Goal: Task Accomplishment & Management: Use online tool/utility

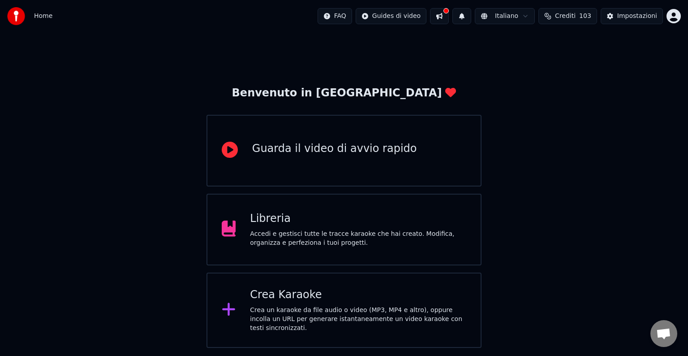
click at [337, 226] on div "Libreria Accedi e gestisci tutte le tracce karaoke che hai creato. Modifica, or…" at bounding box center [358, 230] width 216 height 36
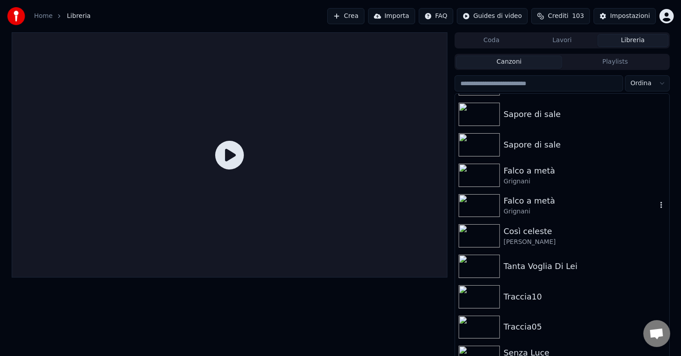
scroll to position [504, 0]
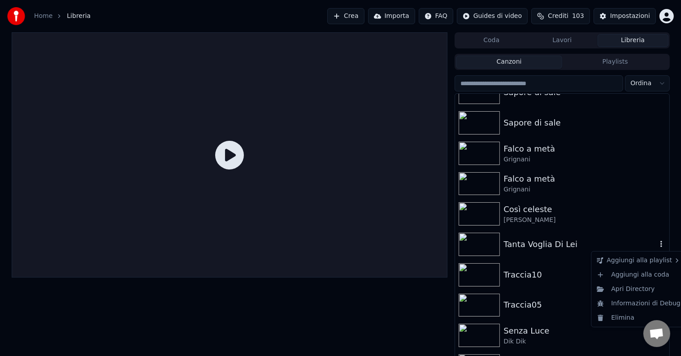
click at [657, 243] on icon "button" at bounding box center [661, 243] width 9 height 7
click at [633, 318] on div "Elimina" at bounding box center [638, 318] width 91 height 14
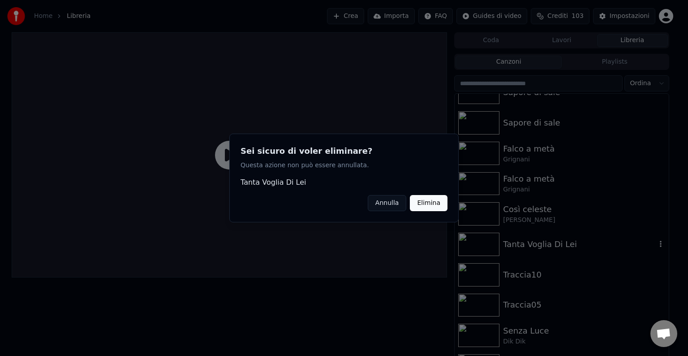
click at [428, 197] on button "Elimina" at bounding box center [429, 203] width 38 height 16
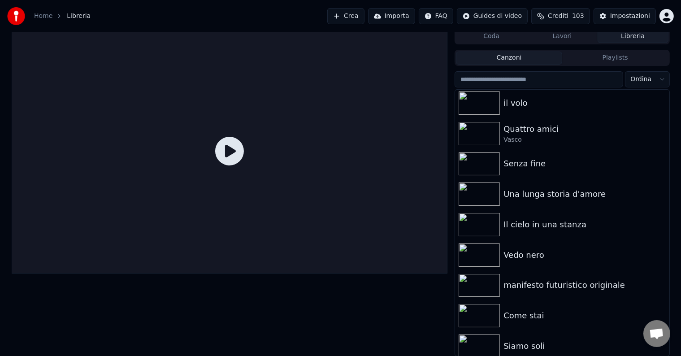
scroll to position [0, 0]
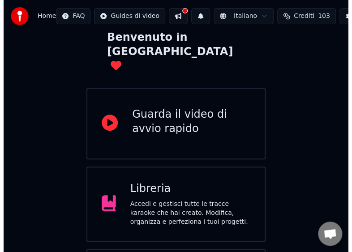
scroll to position [107, 0]
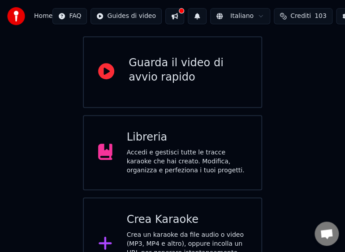
click at [173, 231] on div "Crea un karaoke da file audio o video (MP3, MP4 e altro), oppure incolla un URL…" at bounding box center [187, 253] width 121 height 45
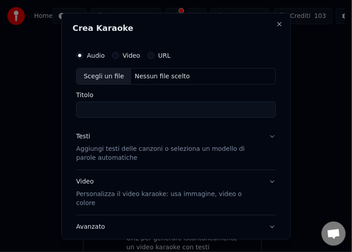
click at [100, 73] on div "Scegli un file" at bounding box center [104, 76] width 55 height 16
type input "**********"
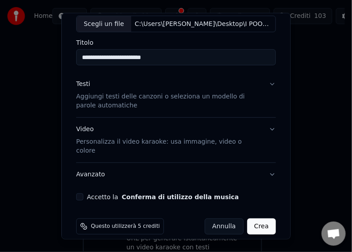
click at [78, 194] on button "Accetto la Conferma di utilizzo della musica" at bounding box center [79, 197] width 7 height 7
click at [252, 219] on button "Crea" at bounding box center [261, 227] width 29 height 16
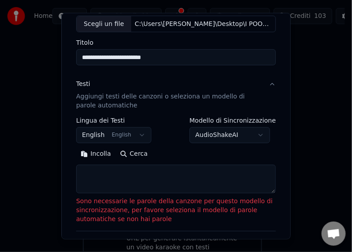
click at [99, 155] on button "Incolla" at bounding box center [95, 154] width 39 height 14
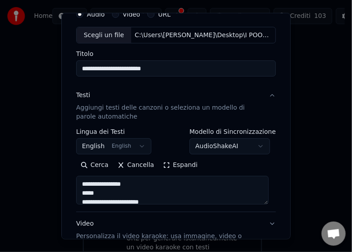
type textarea "**********"
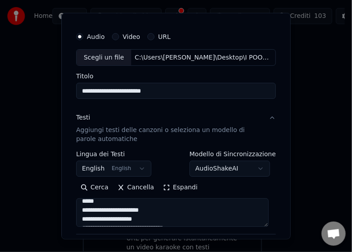
scroll to position [0, 0]
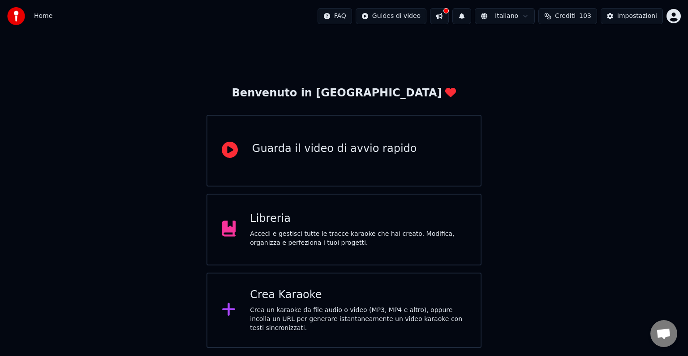
click at [392, 301] on div "Crea Karaoke" at bounding box center [358, 295] width 216 height 14
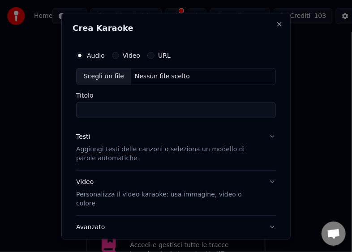
click at [82, 77] on div "Scegli un file" at bounding box center [104, 76] width 55 height 16
click at [93, 76] on div "Scegli un file" at bounding box center [104, 76] width 55 height 16
type input "**********"
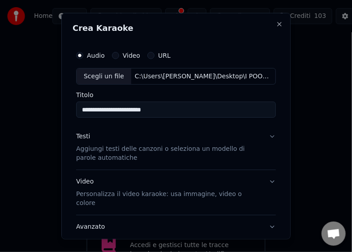
scroll to position [52, 0]
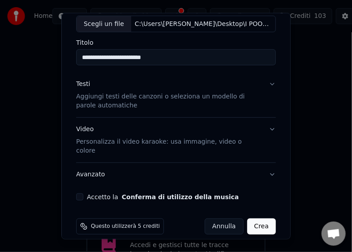
click at [81, 194] on button "Accetto la Conferma di utilizzo della musica" at bounding box center [79, 197] width 7 height 7
click at [251, 219] on button "Crea" at bounding box center [261, 227] width 29 height 16
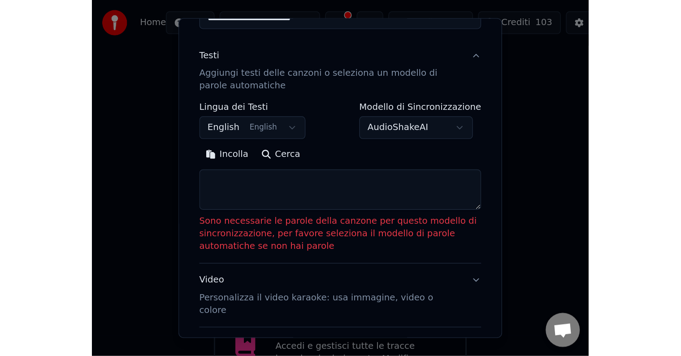
scroll to position [120, 0]
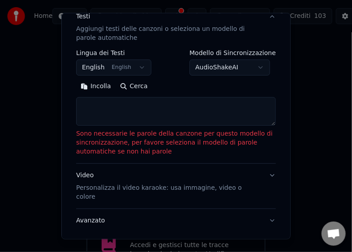
click at [95, 86] on button "Incolla" at bounding box center [95, 86] width 39 height 14
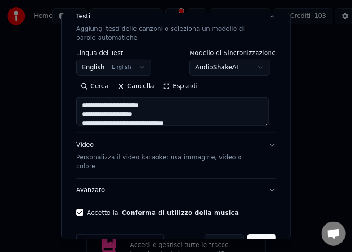
type textarea "**********"
click at [252, 234] on button "Crea" at bounding box center [261, 242] width 29 height 16
select select "**"
type textarea "**********"
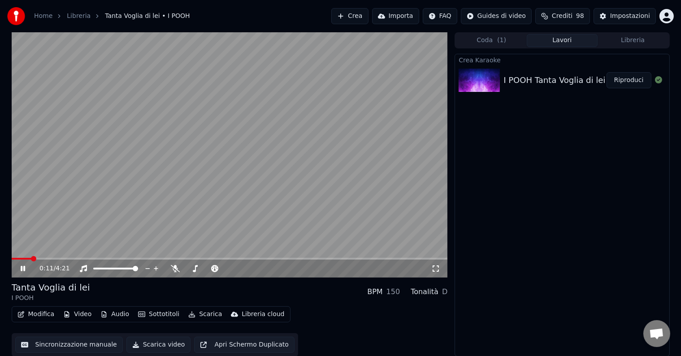
click at [52, 342] on button "Sincronizzazione manuale" at bounding box center [69, 345] width 108 height 16
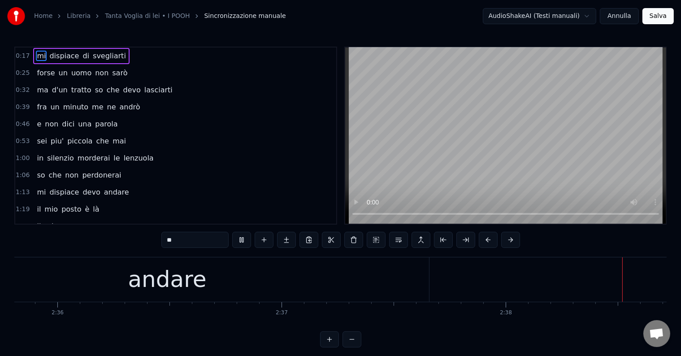
scroll to position [0, 35510]
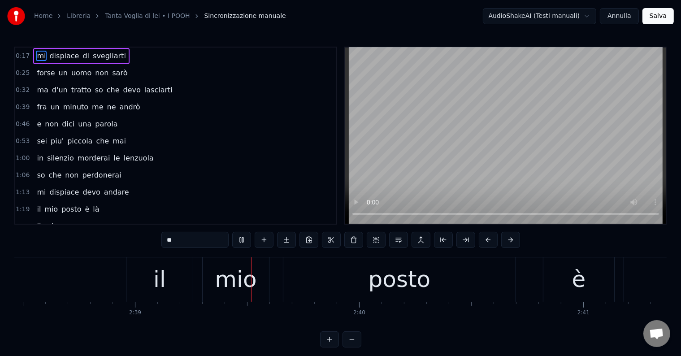
click at [247, 15] on span "Sincronizzazione manuale" at bounding box center [245, 16] width 82 height 9
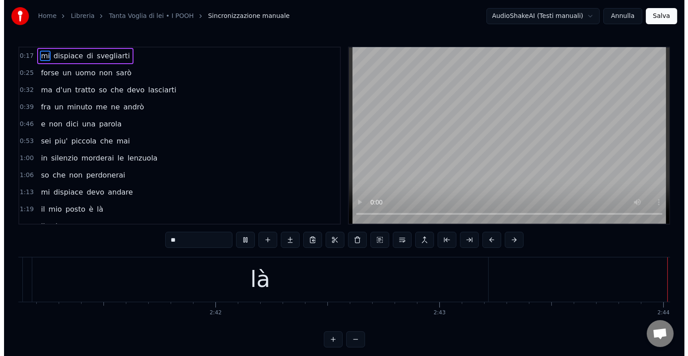
scroll to position [0, 36700]
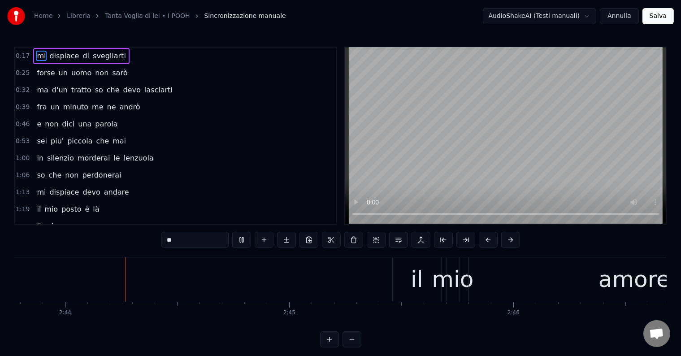
click at [47, 16] on link "Home" at bounding box center [43, 16] width 18 height 9
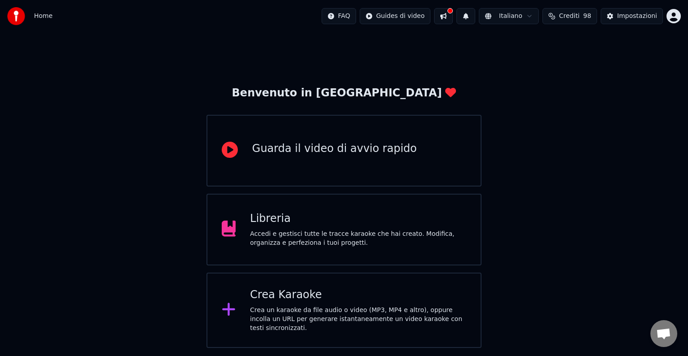
click at [314, 310] on div "Crea un karaoke da file audio o video (MP3, MP4 e altro), oppure incolla un URL…" at bounding box center [358, 319] width 216 height 27
click at [341, 244] on div "Accedi e gestisci tutte le tracce karaoke che hai creato. Modifica, organizza e…" at bounding box center [358, 238] width 216 height 18
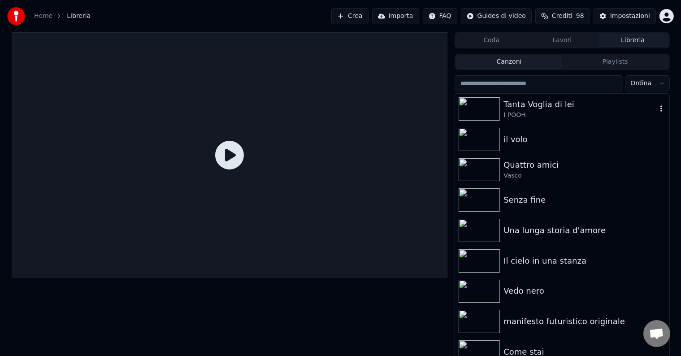
click at [514, 114] on div "I POOH" at bounding box center [579, 115] width 153 height 9
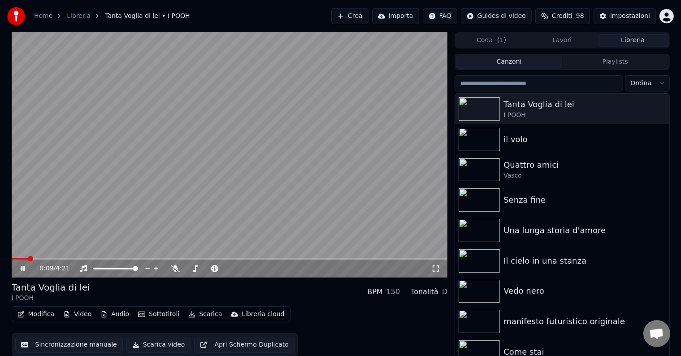
click at [159, 345] on button "Scarica video" at bounding box center [158, 345] width 65 height 16
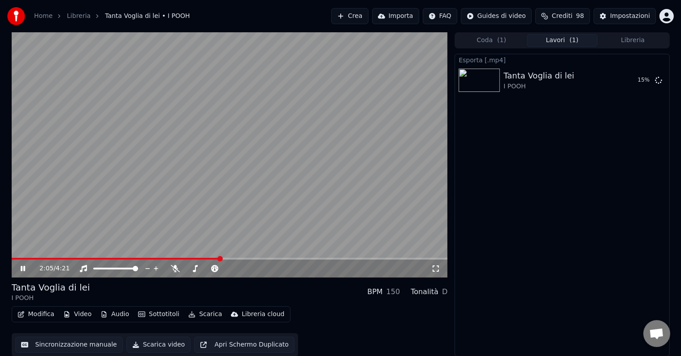
click at [221, 258] on span at bounding box center [230, 259] width 436 height 2
click at [276, 258] on span at bounding box center [230, 259] width 436 height 2
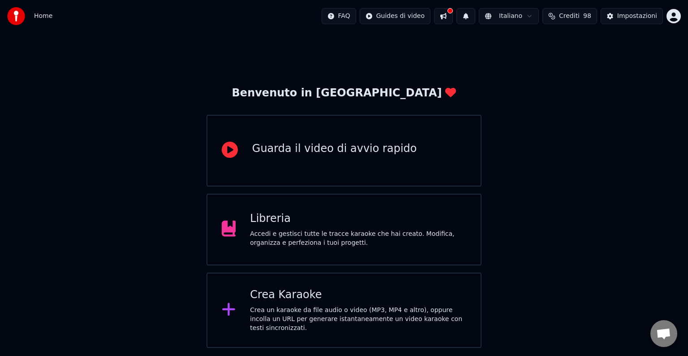
click at [348, 234] on div "Accedi e gestisci tutte le tracce karaoke che hai creato. Modifica, organizza e…" at bounding box center [358, 238] width 216 height 18
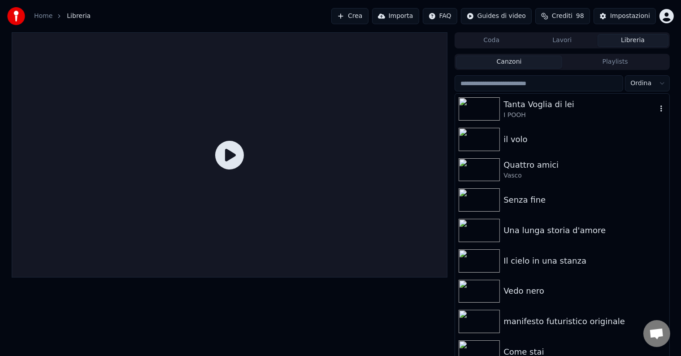
click at [559, 115] on div "I POOH" at bounding box center [579, 115] width 153 height 9
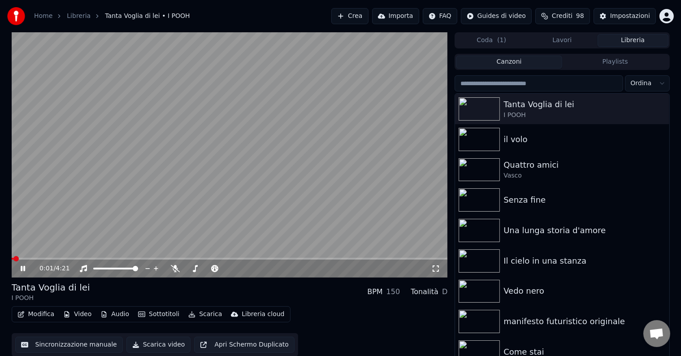
click at [280, 257] on video at bounding box center [230, 154] width 436 height 245
click at [288, 261] on div "0:01 / 4:21" at bounding box center [230, 268] width 436 height 18
click at [22, 265] on icon at bounding box center [29, 268] width 21 height 7
click at [272, 259] on span at bounding box center [230, 259] width 436 height 2
click at [330, 257] on video at bounding box center [230, 154] width 436 height 245
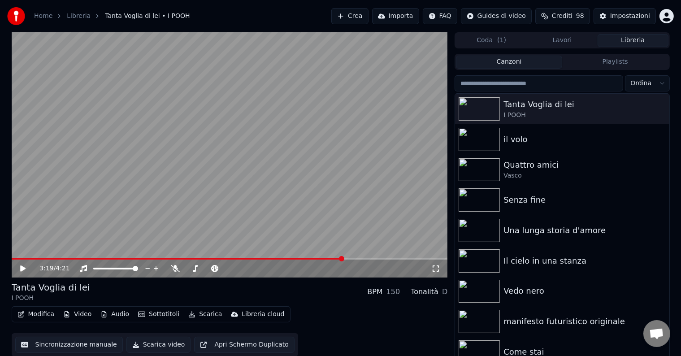
click at [343, 259] on span at bounding box center [178, 259] width 332 height 2
click at [310, 256] on video at bounding box center [230, 154] width 436 height 245
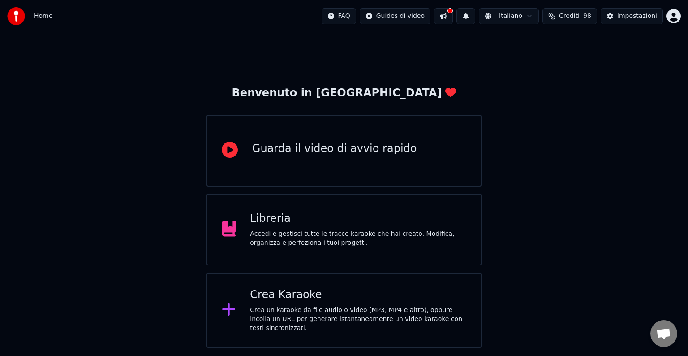
click at [310, 227] on div "Libreria Accedi e gestisci tutte le tracce karaoke che hai creato. Modifica, or…" at bounding box center [358, 230] width 216 height 36
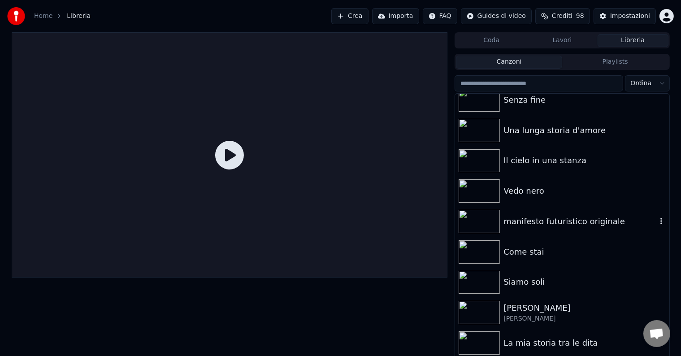
scroll to position [112, 0]
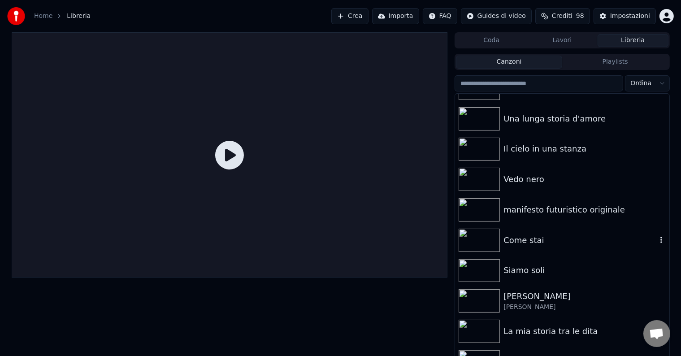
click at [498, 246] on img at bounding box center [478, 240] width 41 height 23
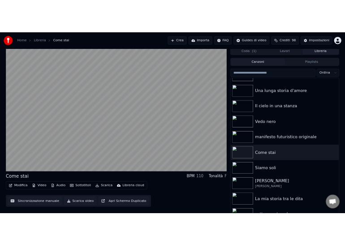
scroll to position [4, 0]
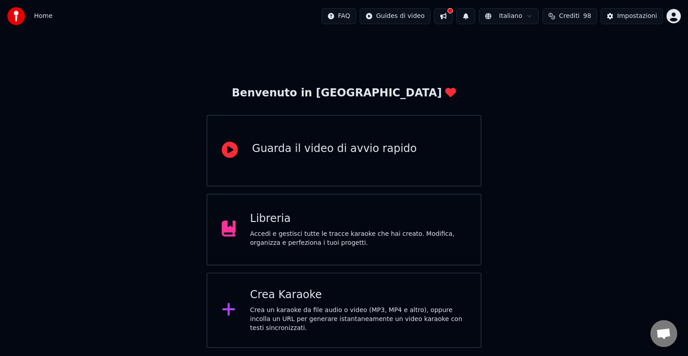
click at [346, 231] on div "Accedi e gestisci tutte le tracce karaoke che hai creato. Modifica, organizza e…" at bounding box center [358, 238] width 216 height 18
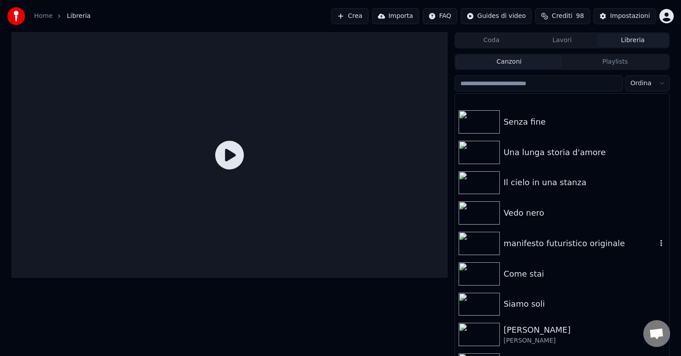
scroll to position [123, 0]
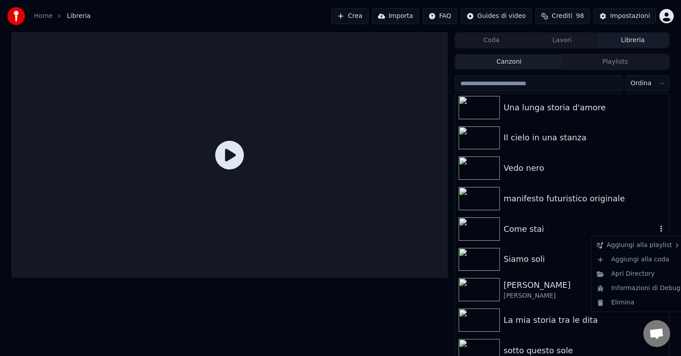
click at [657, 228] on icon "button" at bounding box center [661, 228] width 9 height 7
click at [657, 261] on icon "button" at bounding box center [661, 258] width 9 height 7
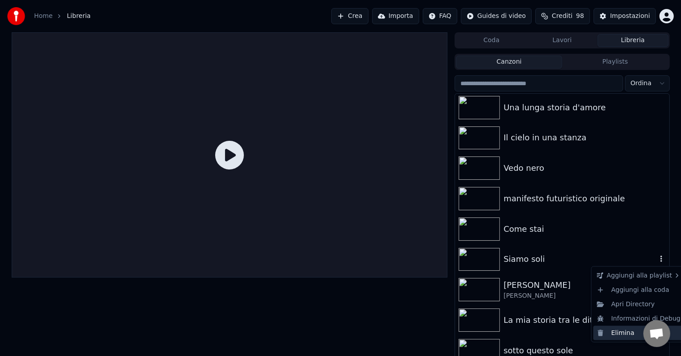
click at [623, 332] on div "Elimina" at bounding box center [638, 333] width 91 height 14
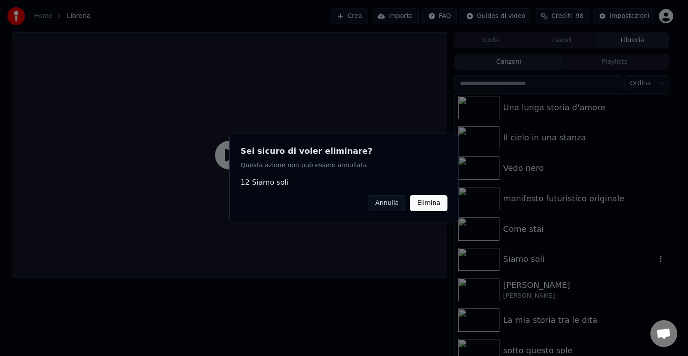
click at [438, 197] on button "Elimina" at bounding box center [429, 203] width 38 height 16
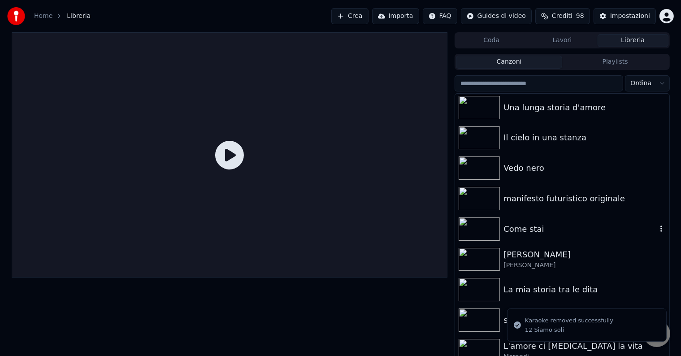
click at [657, 228] on icon "button" at bounding box center [661, 228] width 9 height 7
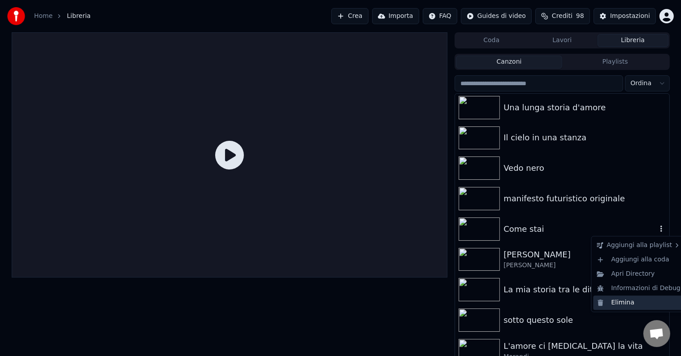
click at [624, 302] on div "Elimina" at bounding box center [638, 302] width 91 height 14
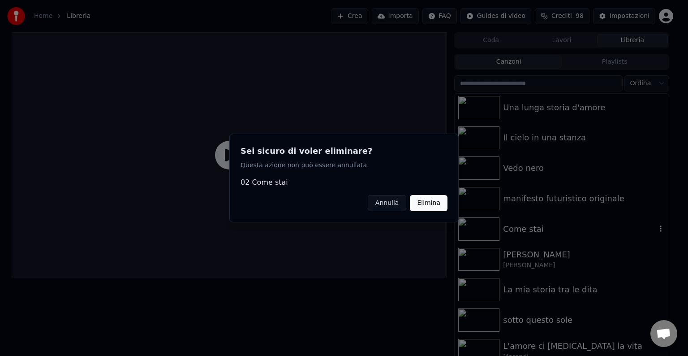
click at [422, 201] on button "Elimina" at bounding box center [429, 203] width 38 height 16
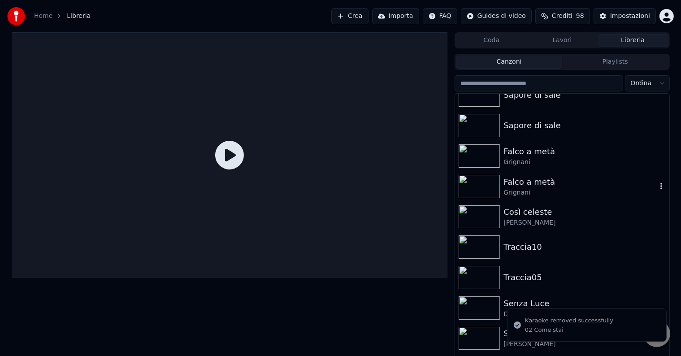
scroll to position [493, 0]
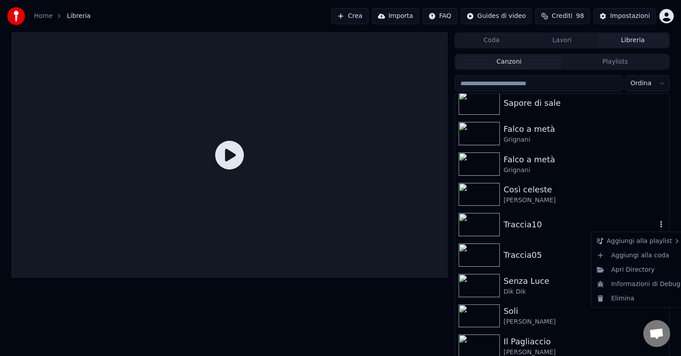
click at [657, 225] on icon "button" at bounding box center [661, 224] width 9 height 7
click at [626, 301] on div "Elimina" at bounding box center [638, 298] width 91 height 14
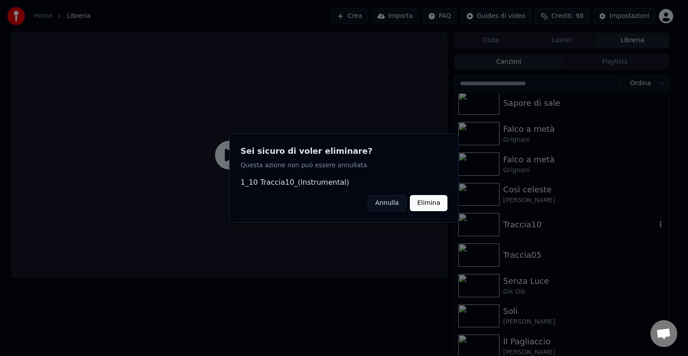
click at [432, 204] on button "Elimina" at bounding box center [429, 203] width 38 height 16
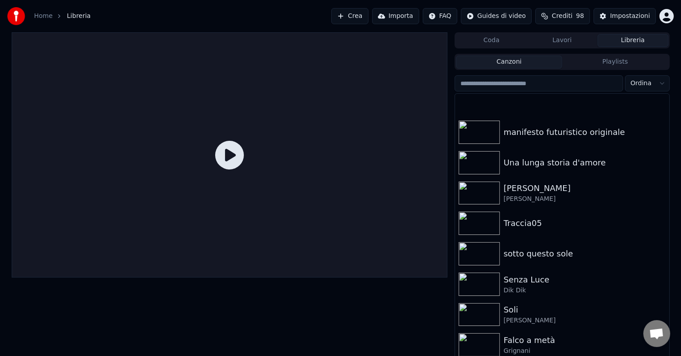
scroll to position [464, 0]
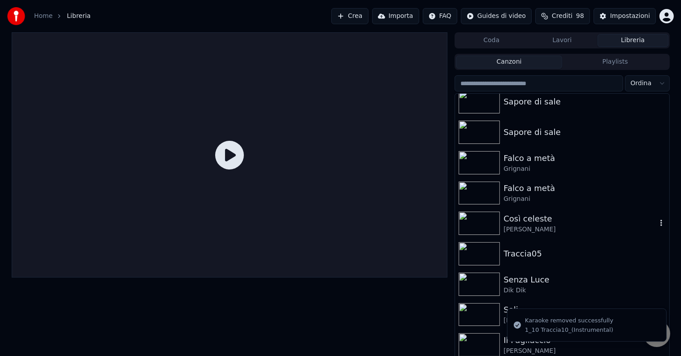
click at [657, 224] on icon "button" at bounding box center [661, 222] width 9 height 7
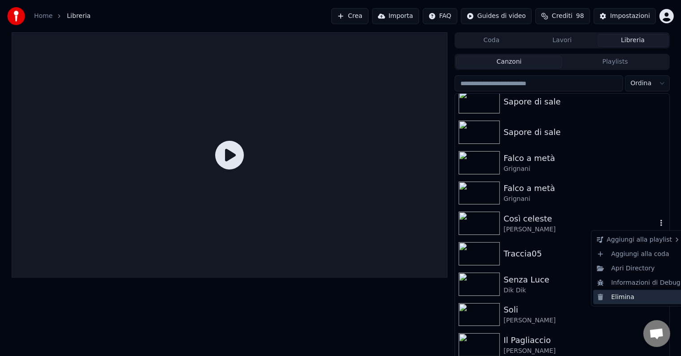
click at [627, 298] on div "Elimina" at bounding box center [638, 297] width 91 height 14
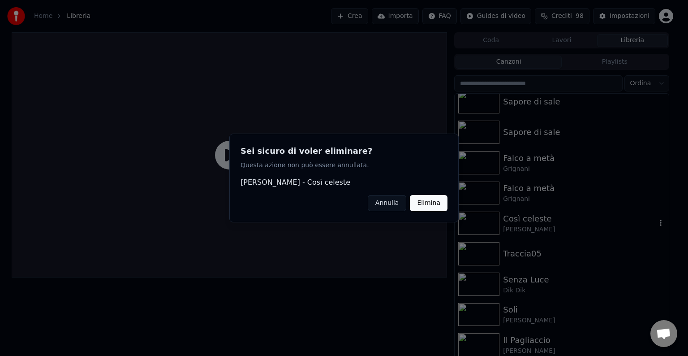
click at [434, 207] on button "Elimina" at bounding box center [429, 203] width 38 height 16
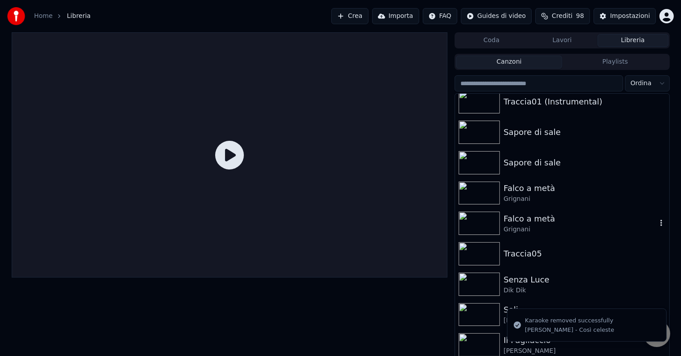
click at [660, 224] on icon "button" at bounding box center [661, 223] width 2 height 6
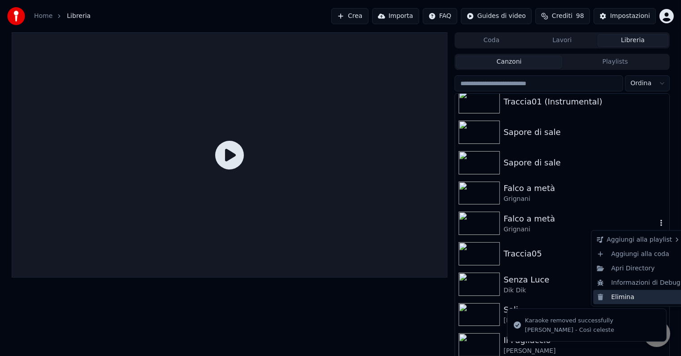
click at [619, 296] on div "Elimina" at bounding box center [638, 297] width 91 height 14
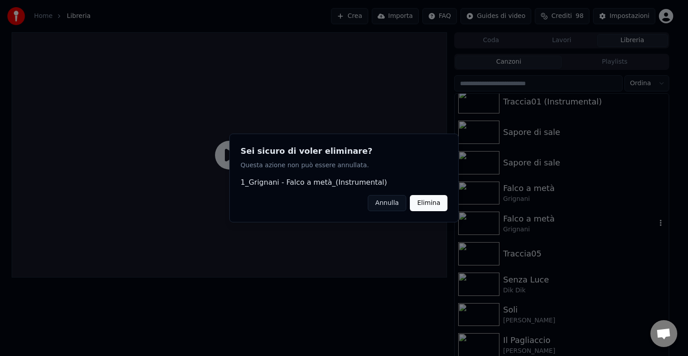
click at [438, 204] on button "Elimina" at bounding box center [429, 203] width 38 height 16
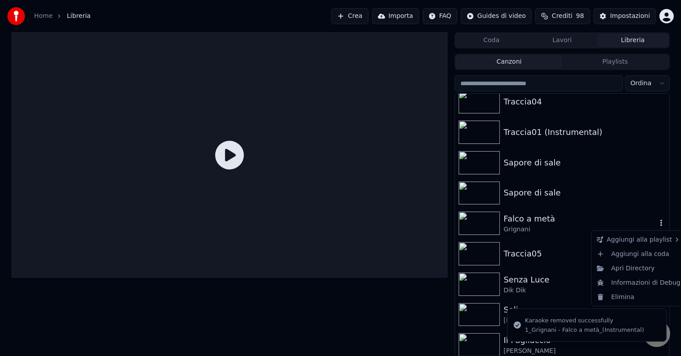
click at [657, 224] on icon "button" at bounding box center [661, 222] width 9 height 7
click at [628, 297] on div "Elimina" at bounding box center [638, 297] width 91 height 14
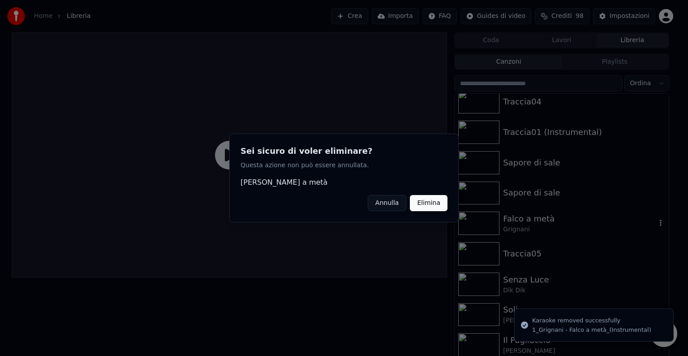
click at [651, 222] on div at bounding box center [344, 178] width 688 height 356
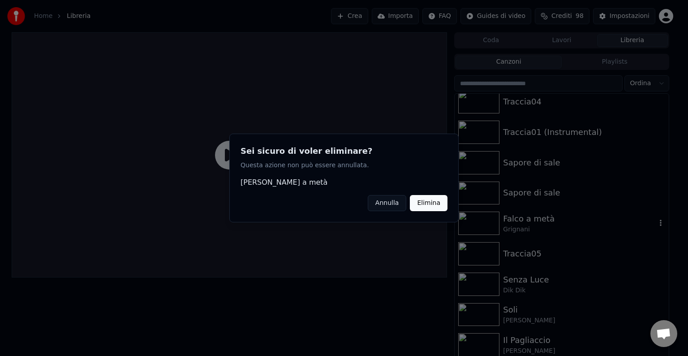
click at [433, 204] on button "Elimina" at bounding box center [429, 203] width 38 height 16
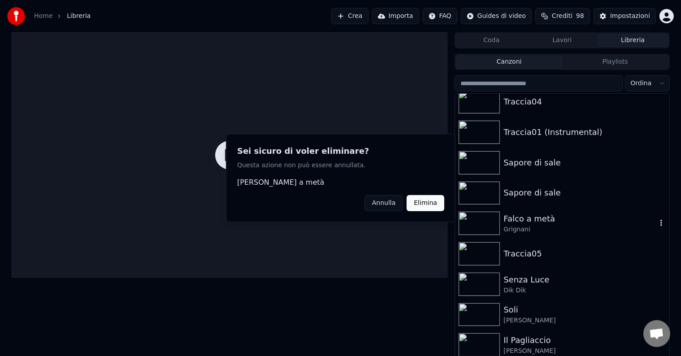
scroll to position [372, 0]
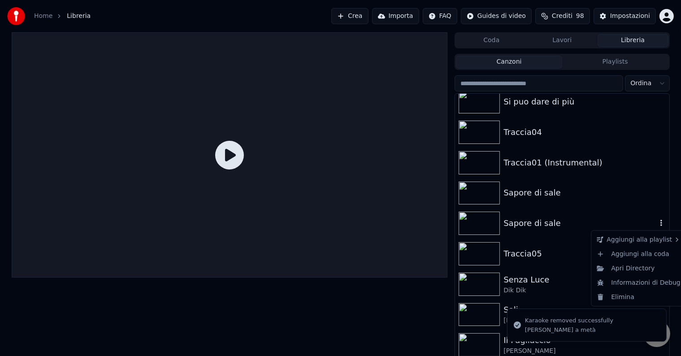
click at [660, 226] on icon "button" at bounding box center [661, 223] width 2 height 6
click at [612, 297] on div "Elimina" at bounding box center [638, 297] width 91 height 14
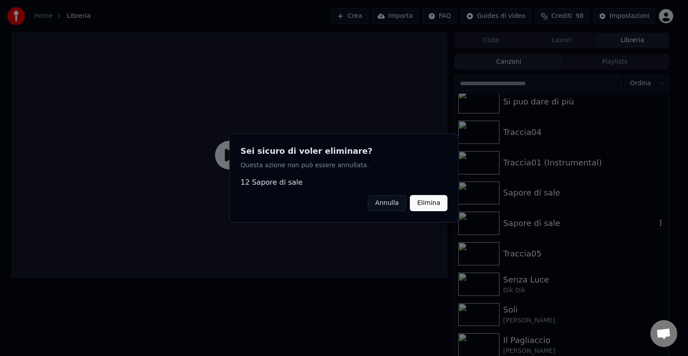
click at [434, 202] on button "Elimina" at bounding box center [429, 203] width 38 height 16
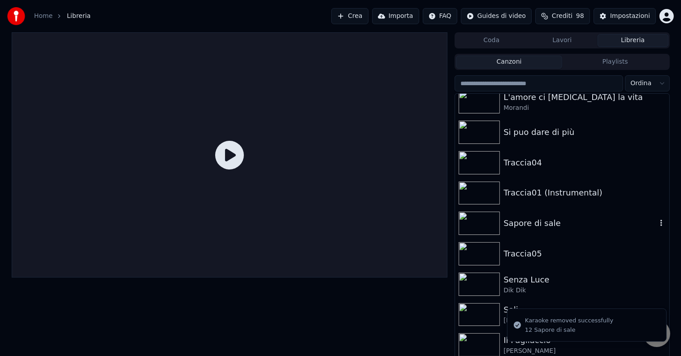
click at [660, 223] on icon "button" at bounding box center [661, 223] width 2 height 6
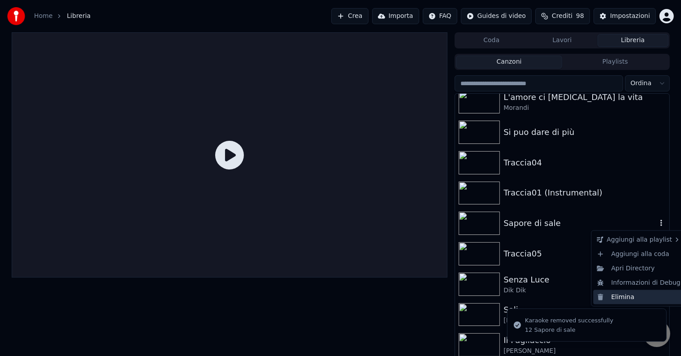
click at [622, 297] on div "Elimina" at bounding box center [638, 297] width 91 height 14
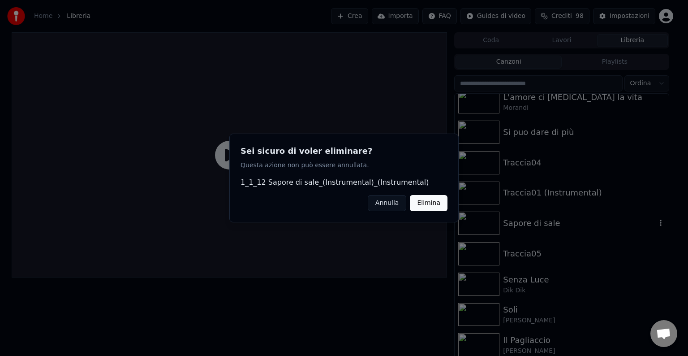
click at [439, 204] on button "Elimina" at bounding box center [429, 203] width 38 height 16
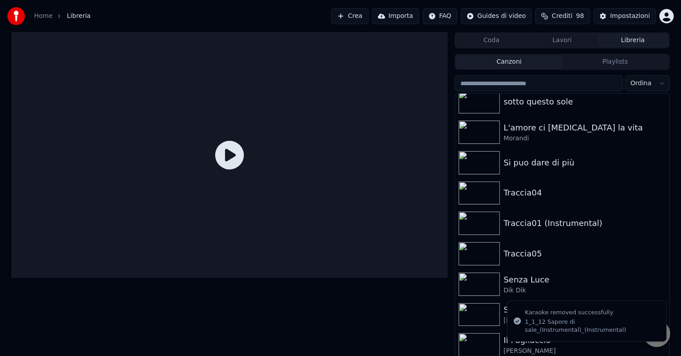
scroll to position [311, 0]
click at [657, 284] on icon "button" at bounding box center [661, 283] width 9 height 7
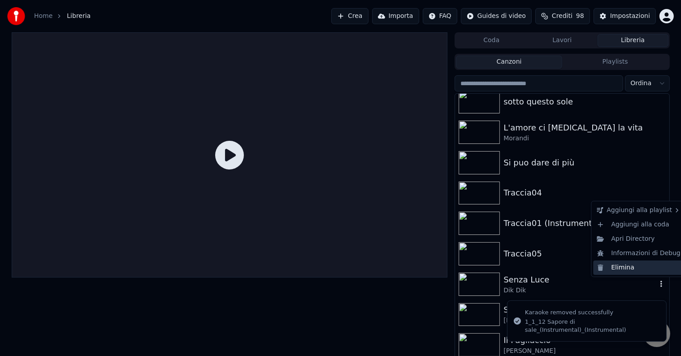
click at [622, 268] on div "Elimina" at bounding box center [638, 267] width 91 height 14
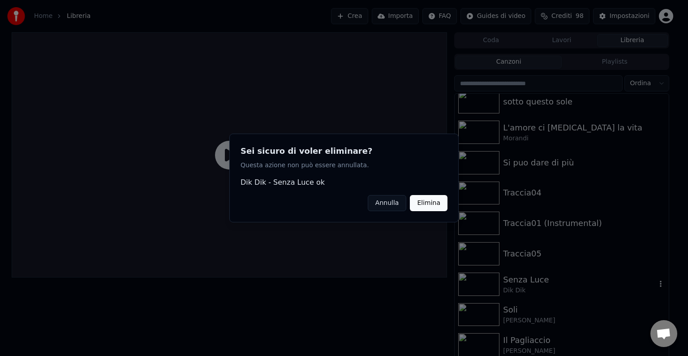
click at [440, 206] on button "Elimina" at bounding box center [429, 203] width 38 height 16
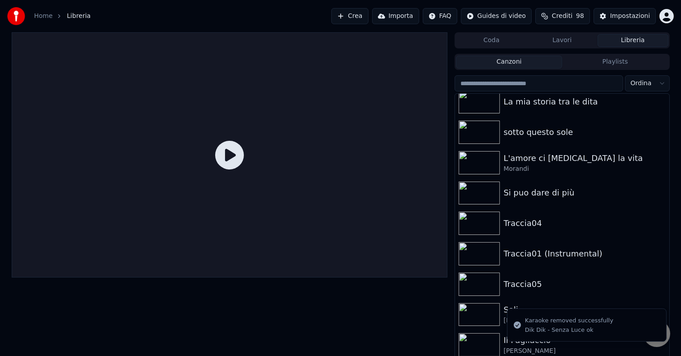
scroll to position [281, 0]
click at [657, 284] on icon "button" at bounding box center [661, 283] width 9 height 7
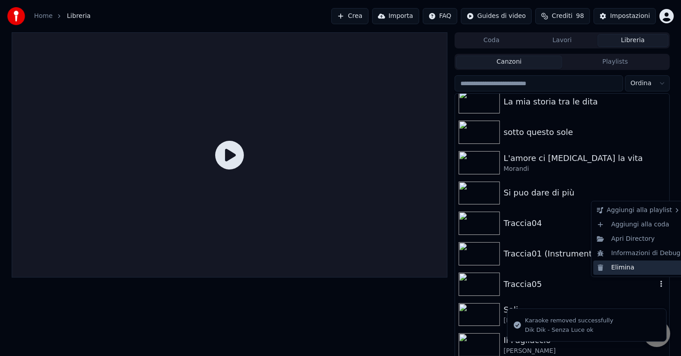
click at [602, 265] on div "Elimina" at bounding box center [638, 267] width 91 height 14
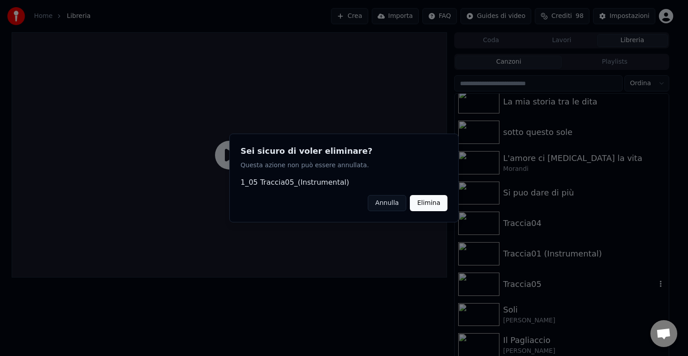
click at [423, 203] on button "Elimina" at bounding box center [429, 203] width 38 height 16
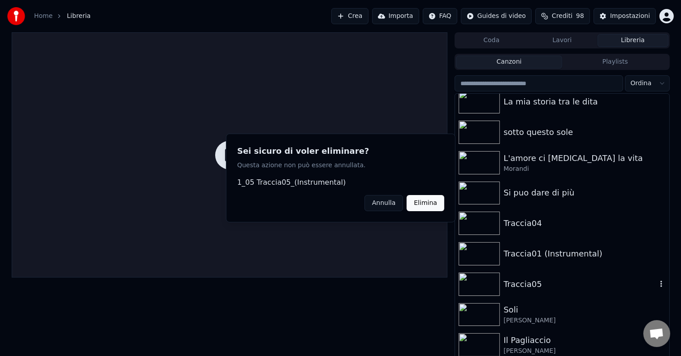
scroll to position [251, 0]
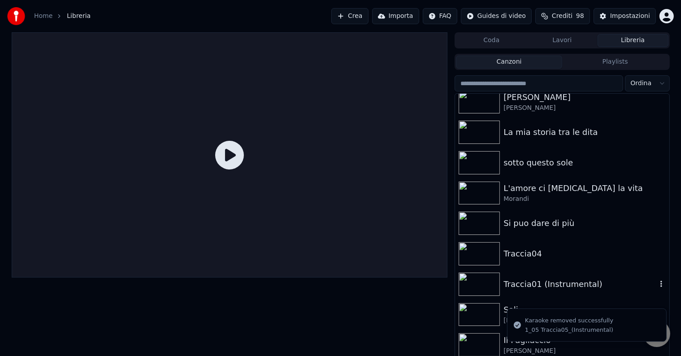
click at [660, 284] on icon "button" at bounding box center [661, 284] width 2 height 6
click at [657, 281] on icon "button" at bounding box center [661, 283] width 9 height 7
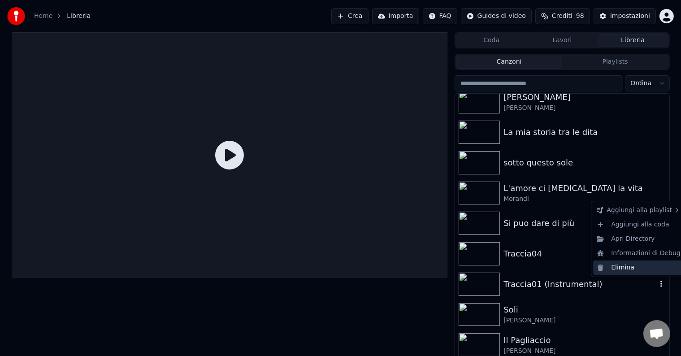
click at [631, 267] on div "Elimina" at bounding box center [638, 267] width 91 height 14
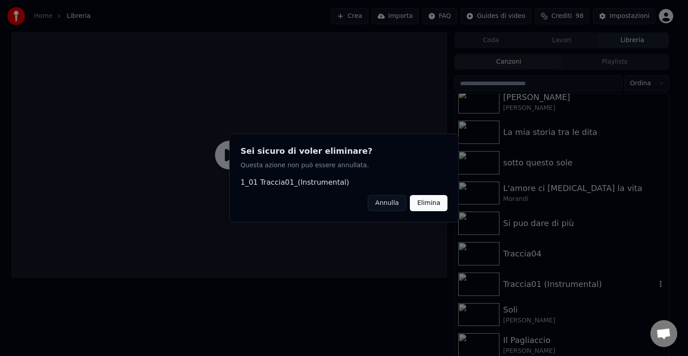
click at [436, 209] on button "Elimina" at bounding box center [429, 203] width 38 height 16
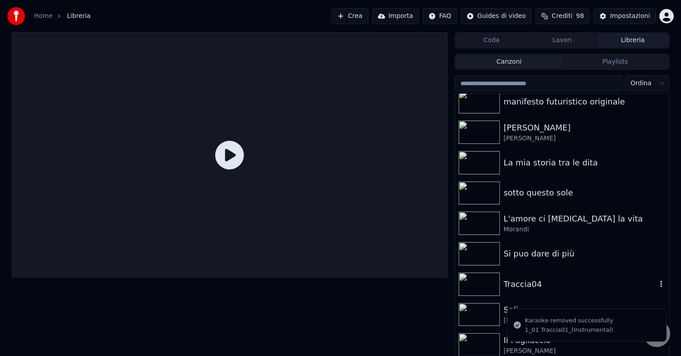
click at [657, 282] on icon "button" at bounding box center [661, 283] width 9 height 7
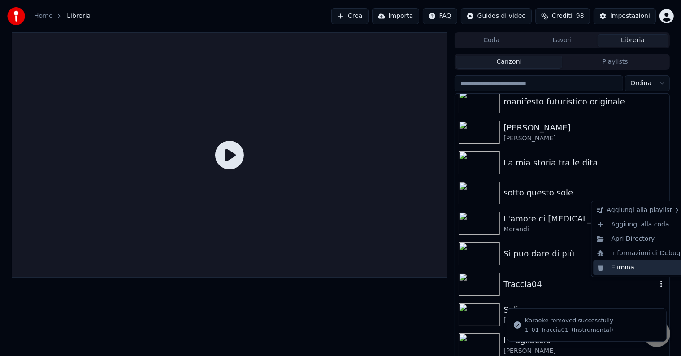
click at [627, 269] on div "Elimina" at bounding box center [638, 267] width 91 height 14
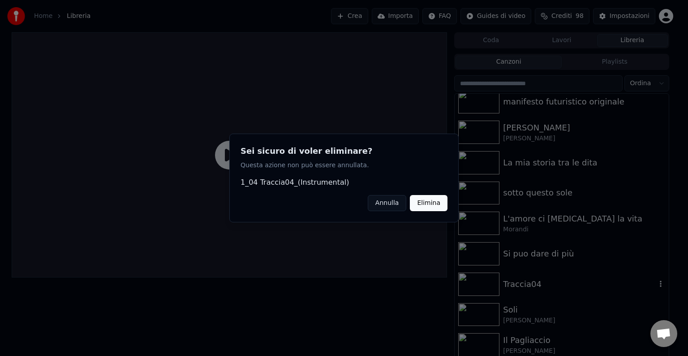
click at [437, 203] on button "Elimina" at bounding box center [429, 203] width 38 height 16
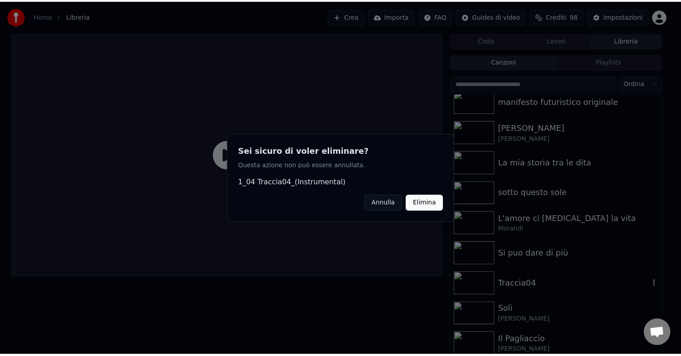
scroll to position [190, 0]
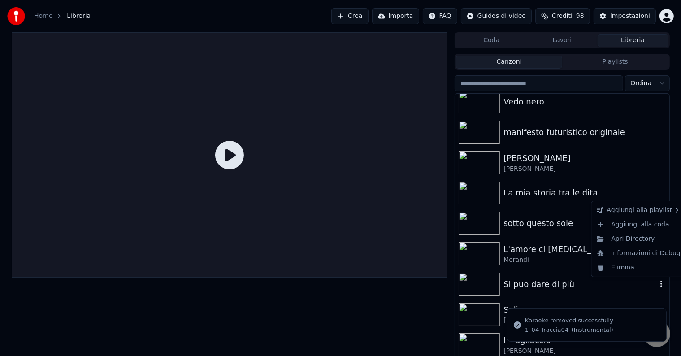
click at [657, 285] on icon "button" at bounding box center [661, 283] width 9 height 7
click at [622, 268] on div "Elimina" at bounding box center [638, 267] width 91 height 14
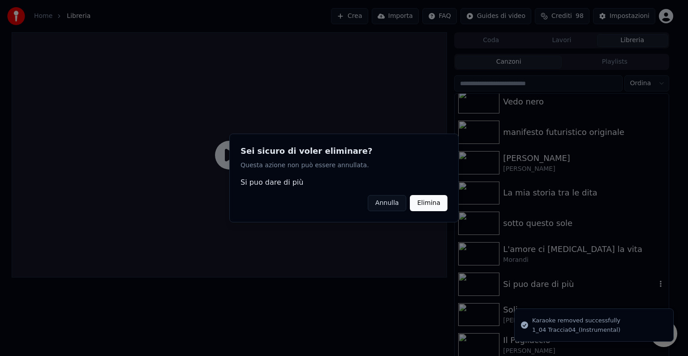
click at [440, 206] on button "Elimina" at bounding box center [429, 203] width 38 height 16
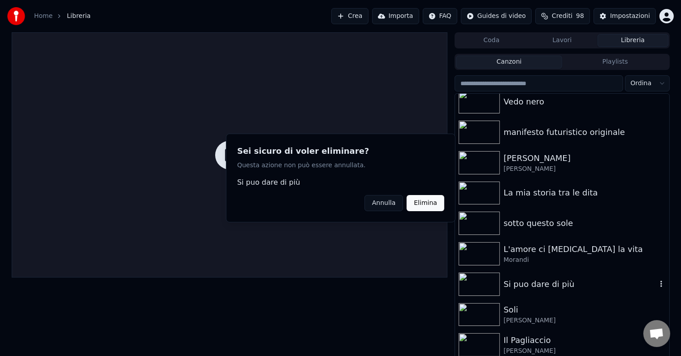
scroll to position [159, 0]
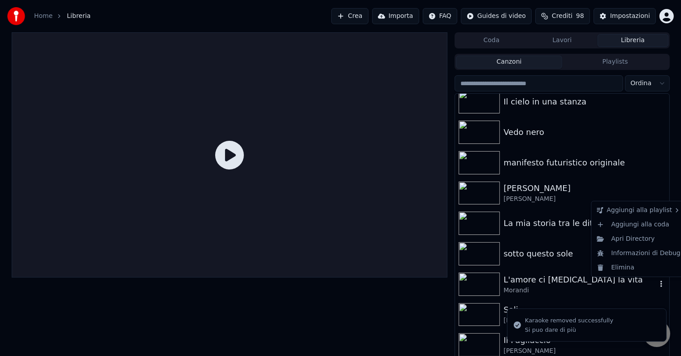
click at [657, 285] on icon "button" at bounding box center [661, 283] width 9 height 7
click at [622, 271] on div "Elimina" at bounding box center [638, 267] width 91 height 14
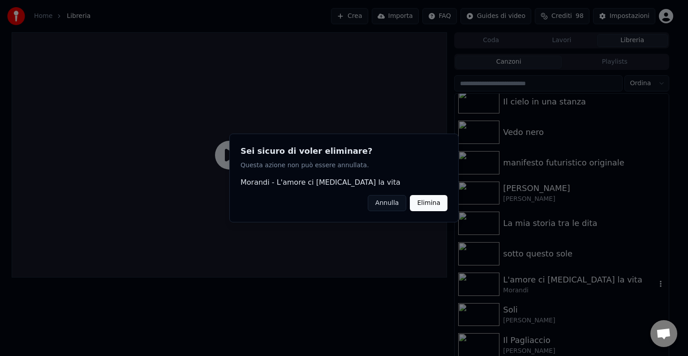
click at [428, 205] on button "Elimina" at bounding box center [429, 203] width 38 height 16
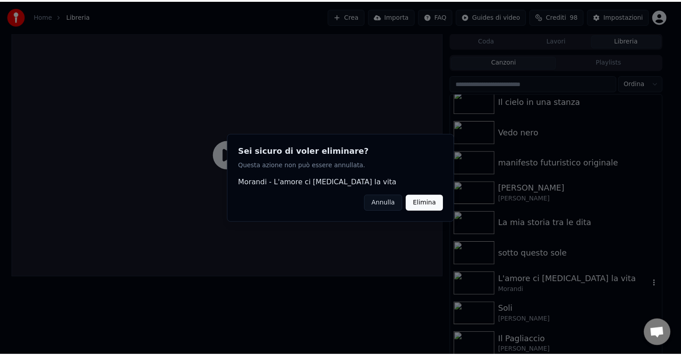
scroll to position [129, 0]
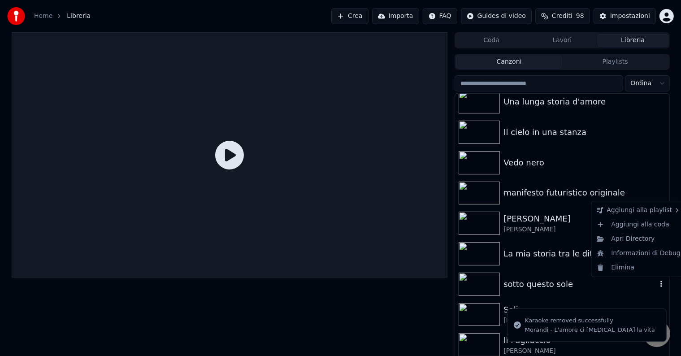
click at [657, 285] on icon "button" at bounding box center [661, 283] width 9 height 7
click at [622, 268] on div "Elimina" at bounding box center [638, 267] width 91 height 14
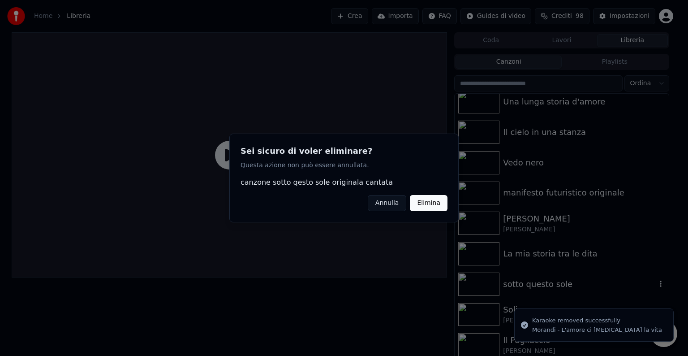
click at [436, 204] on button "Elimina" at bounding box center [429, 203] width 38 height 16
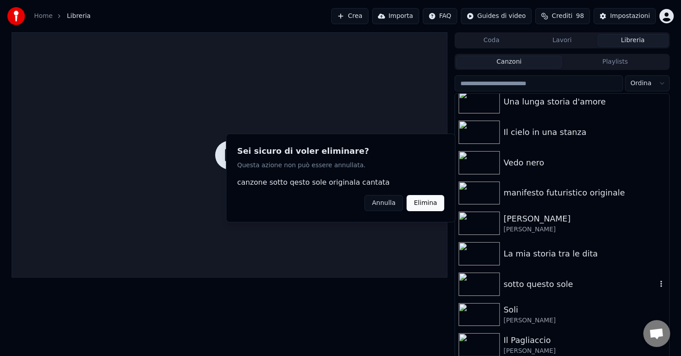
scroll to position [98, 0]
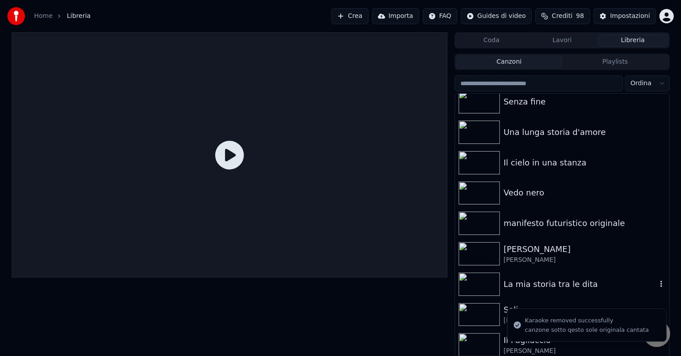
click at [657, 284] on icon "button" at bounding box center [661, 283] width 9 height 7
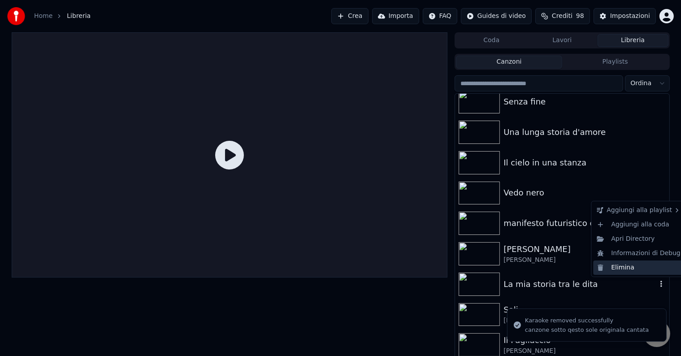
click at [626, 269] on div "Elimina" at bounding box center [638, 267] width 91 height 14
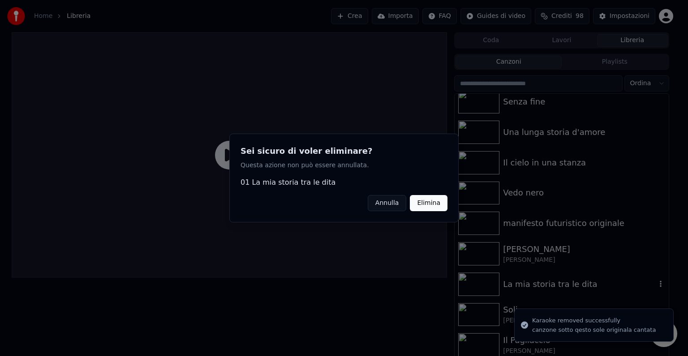
click at [433, 201] on button "Elimina" at bounding box center [429, 203] width 38 height 16
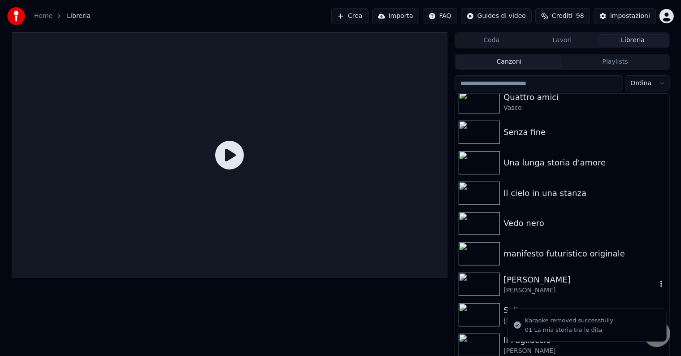
click at [657, 285] on icon "button" at bounding box center [661, 283] width 9 height 7
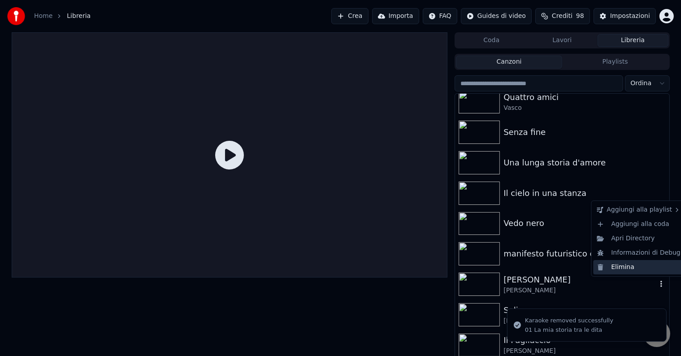
click at [620, 270] on div "Elimina" at bounding box center [638, 267] width 91 height 14
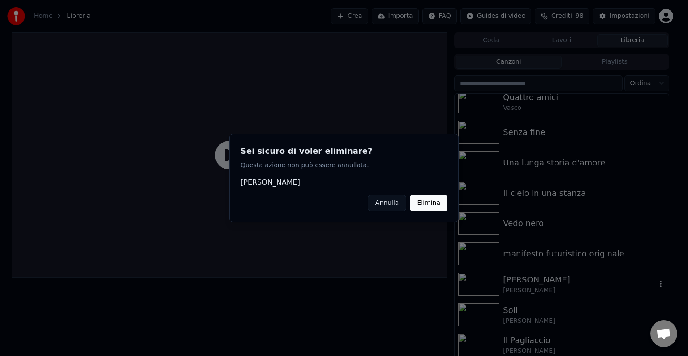
click at [439, 206] on button "Elimina" at bounding box center [429, 203] width 38 height 16
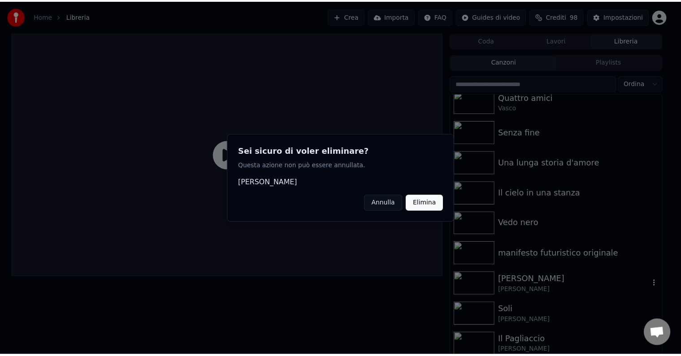
scroll to position [38, 0]
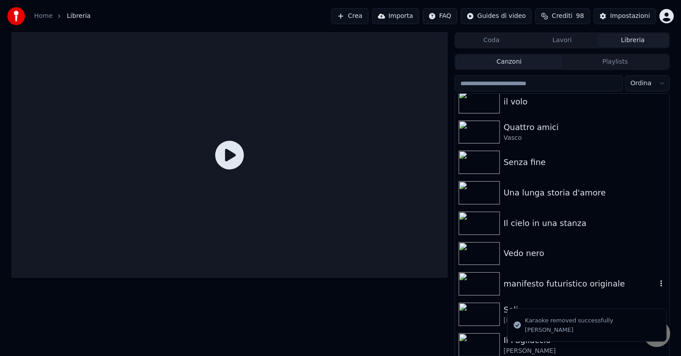
click at [660, 285] on icon "button" at bounding box center [661, 283] width 2 height 6
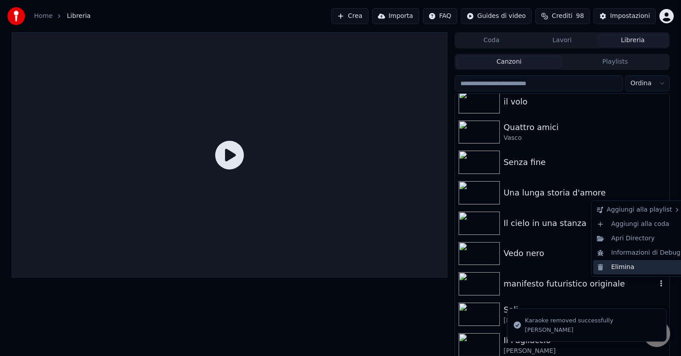
click at [622, 268] on div "Elimina" at bounding box center [638, 267] width 91 height 14
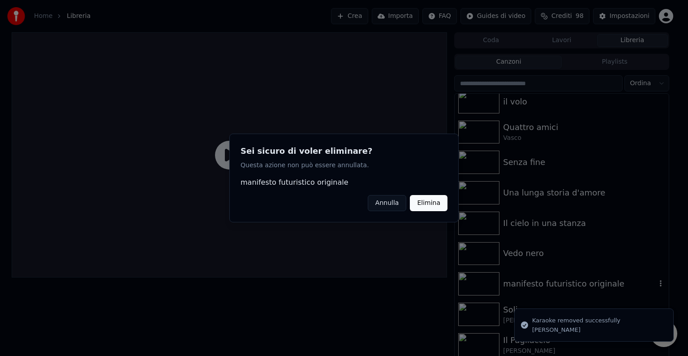
click at [428, 207] on button "Elimina" at bounding box center [429, 203] width 38 height 16
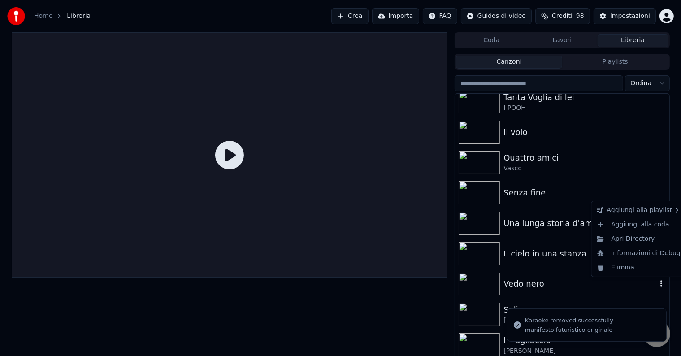
click at [657, 283] on icon "button" at bounding box center [661, 283] width 9 height 7
click at [619, 268] on div "Elimina" at bounding box center [638, 267] width 91 height 14
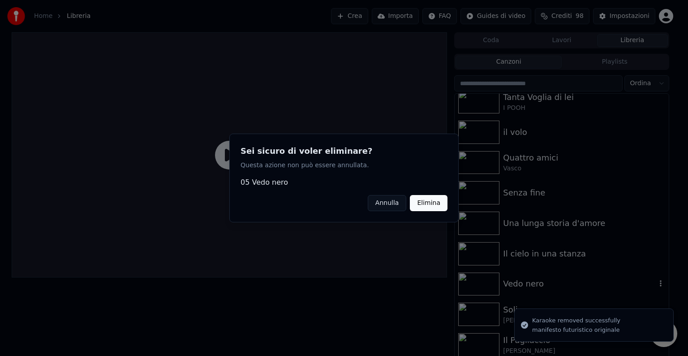
click at [437, 208] on button "Elimina" at bounding box center [429, 203] width 38 height 16
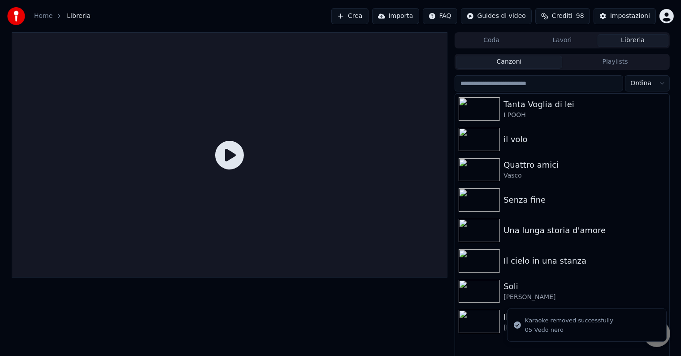
scroll to position [0, 0]
click at [658, 291] on icon "button" at bounding box center [661, 290] width 9 height 7
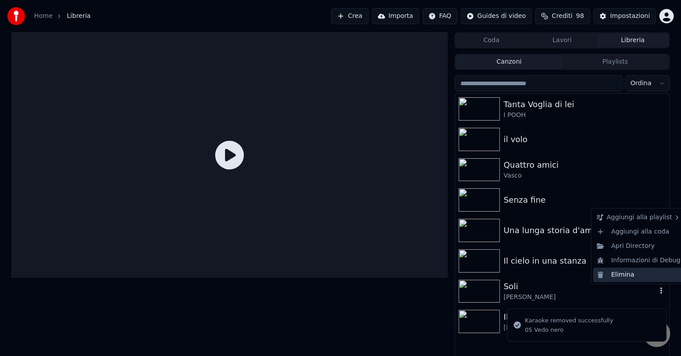
click at [622, 276] on div "Elimina" at bounding box center [638, 275] width 91 height 14
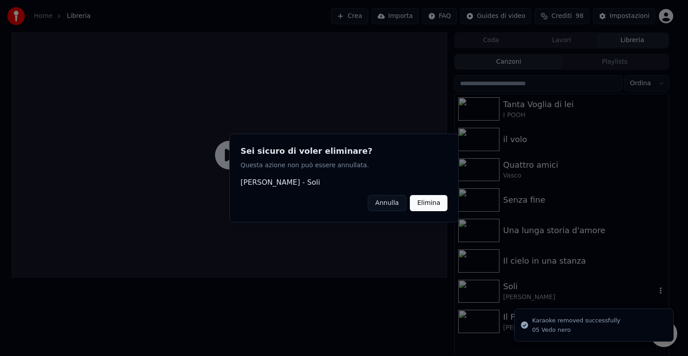
click at [430, 207] on button "Elimina" at bounding box center [429, 203] width 38 height 16
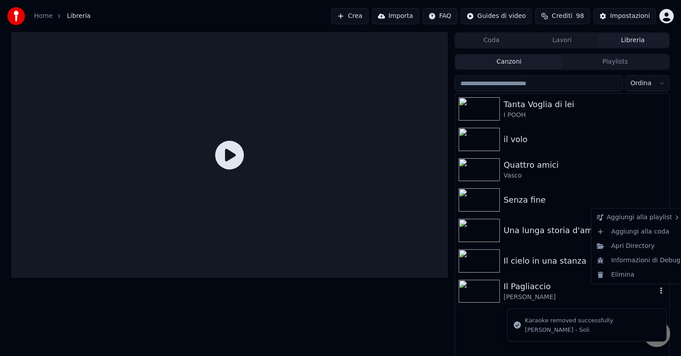
click at [661, 289] on icon "button" at bounding box center [661, 291] width 2 height 6
click at [636, 276] on div "Elimina" at bounding box center [638, 275] width 91 height 14
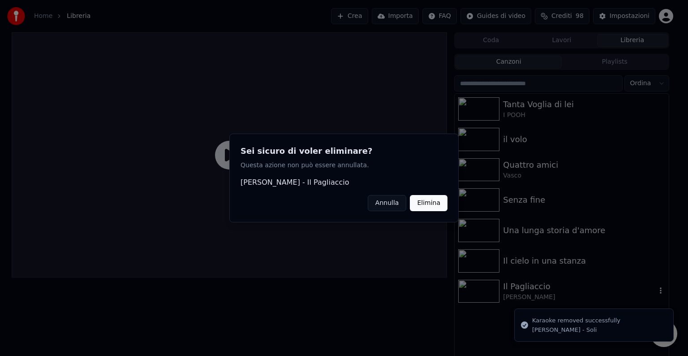
click at [429, 204] on button "Elimina" at bounding box center [429, 203] width 38 height 16
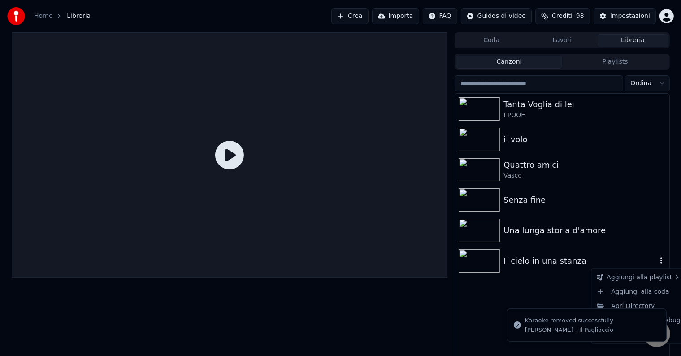
click at [660, 260] on icon "button" at bounding box center [661, 260] width 9 height 7
click at [662, 259] on icon "button" at bounding box center [661, 260] width 9 height 7
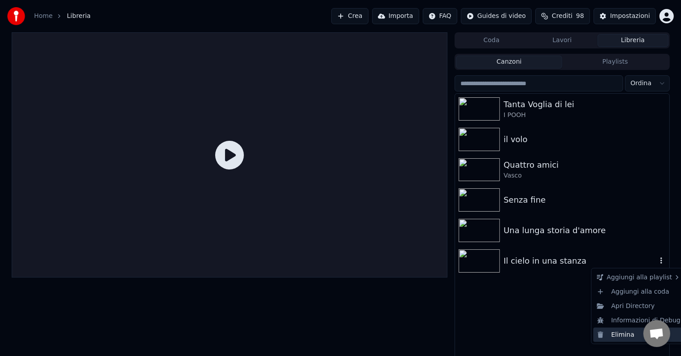
click at [629, 333] on div "Elimina" at bounding box center [638, 335] width 91 height 14
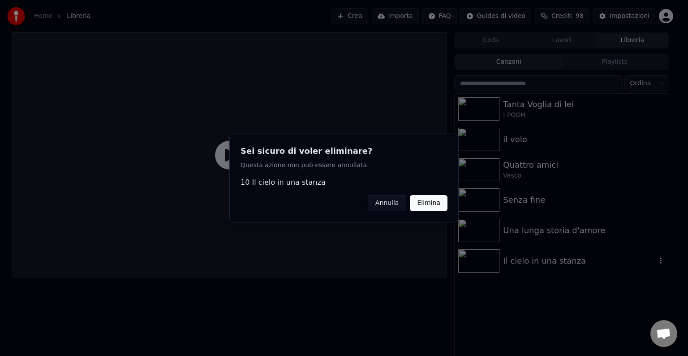
click at [436, 205] on button "Elimina" at bounding box center [429, 203] width 38 height 16
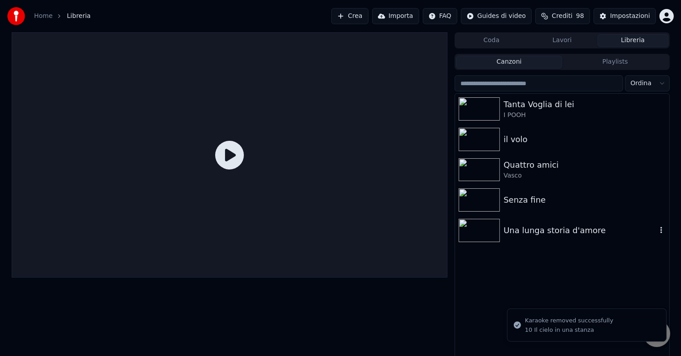
click at [660, 231] on icon "button" at bounding box center [661, 230] width 2 height 6
click at [657, 231] on icon "button" at bounding box center [661, 229] width 9 height 7
click at [630, 309] on li "Karaoke removed successfully 10 Il cielo in una stanza" at bounding box center [587, 325] width 160 height 33
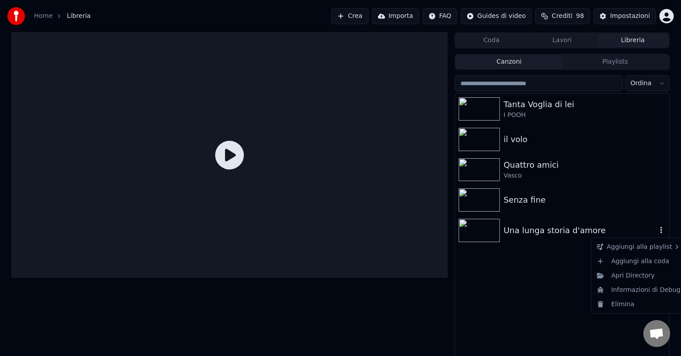
click at [663, 232] on icon "button" at bounding box center [661, 229] width 9 height 7
click at [633, 303] on div "Elimina" at bounding box center [638, 304] width 91 height 14
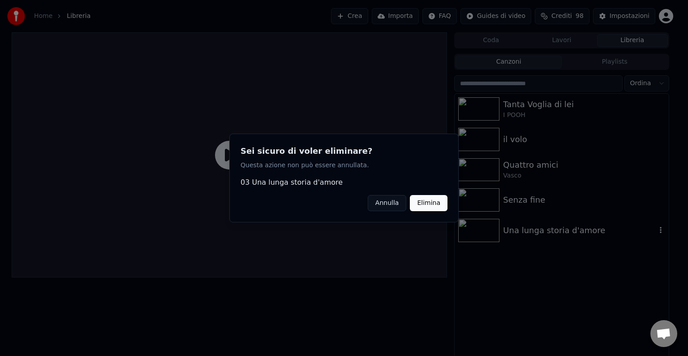
click at [441, 203] on button "Elimina" at bounding box center [429, 203] width 38 height 16
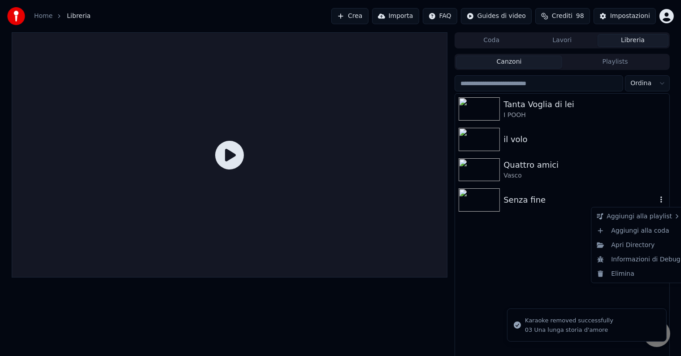
click at [657, 199] on icon "button" at bounding box center [661, 199] width 9 height 7
click at [618, 273] on div "Elimina" at bounding box center [638, 274] width 91 height 14
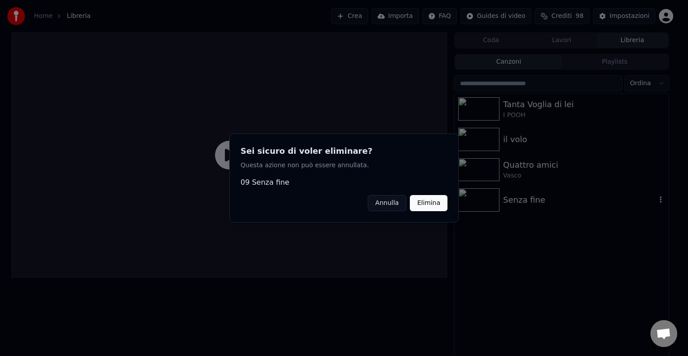
click at [436, 200] on button "Elimina" at bounding box center [429, 203] width 38 height 16
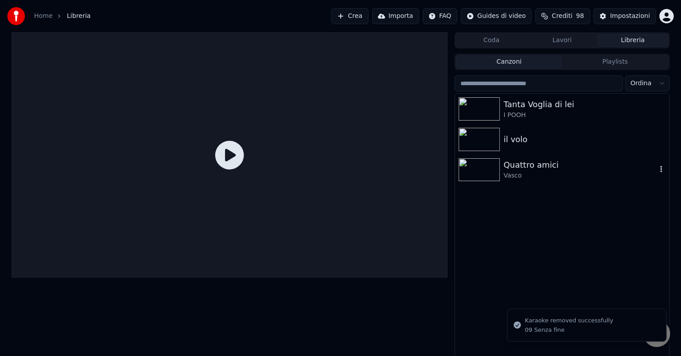
click at [660, 171] on icon "button" at bounding box center [661, 168] width 9 height 7
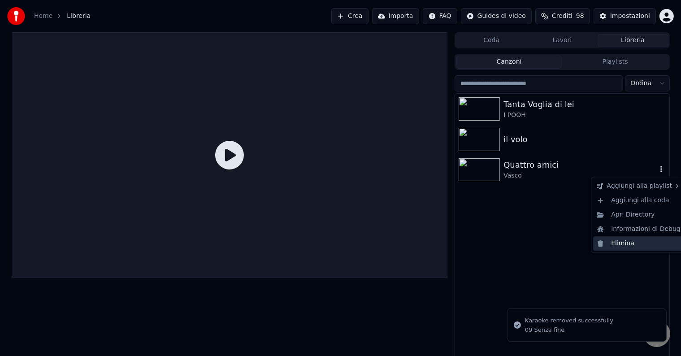
click at [620, 246] on div "Elimina" at bounding box center [638, 243] width 91 height 14
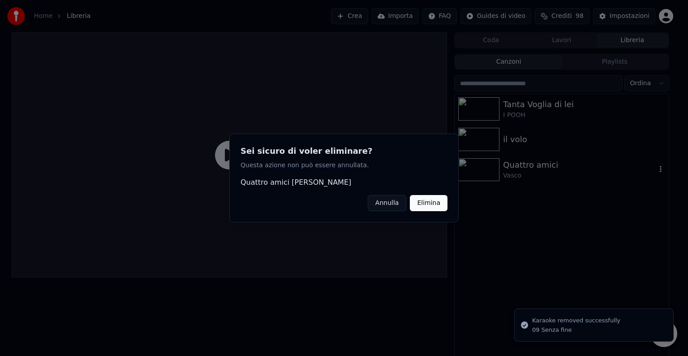
click at [434, 200] on button "Elimina" at bounding box center [429, 203] width 38 height 16
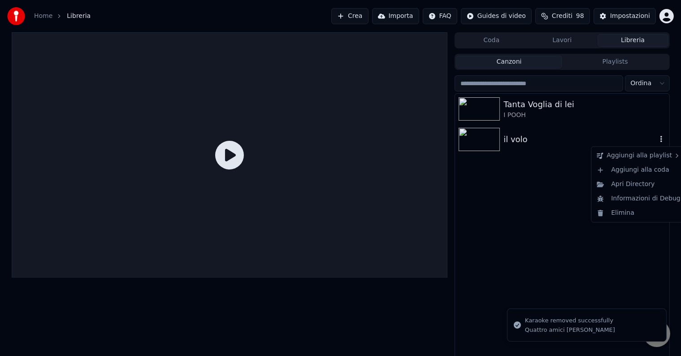
click at [661, 140] on icon "button" at bounding box center [661, 138] width 9 height 7
click at [614, 217] on div "Elimina" at bounding box center [638, 213] width 91 height 14
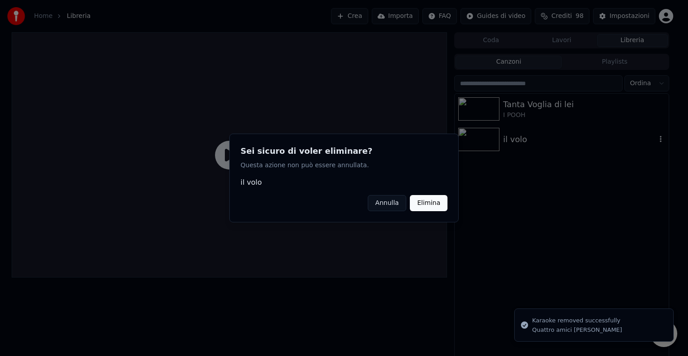
click at [439, 205] on button "Elimina" at bounding box center [429, 203] width 38 height 16
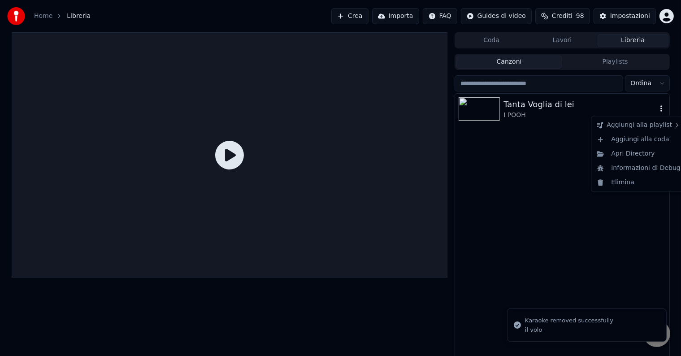
click at [659, 107] on icon "button" at bounding box center [661, 108] width 9 height 7
click at [631, 181] on div "Elimina" at bounding box center [638, 182] width 91 height 14
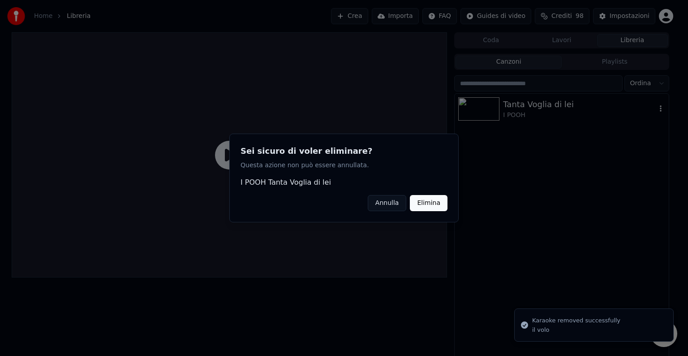
click at [445, 203] on button "Elimina" at bounding box center [429, 203] width 38 height 16
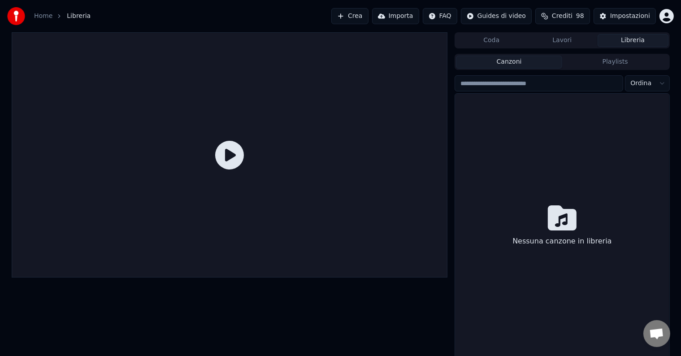
click at [502, 42] on button "Coda" at bounding box center [491, 40] width 71 height 13
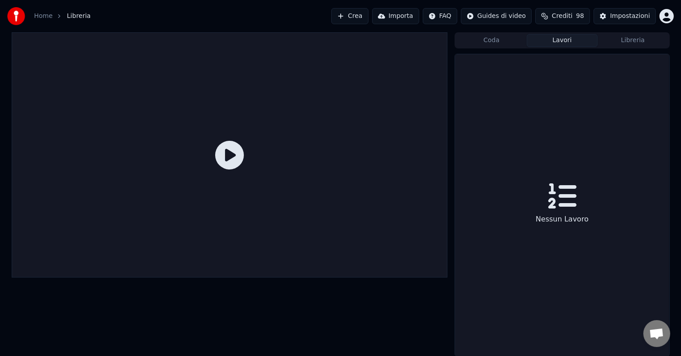
click at [575, 35] on button "Lavori" at bounding box center [562, 40] width 71 height 13
click at [629, 40] on button "Libreria" at bounding box center [632, 40] width 71 height 13
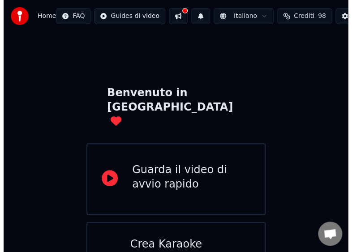
scroll to position [25, 0]
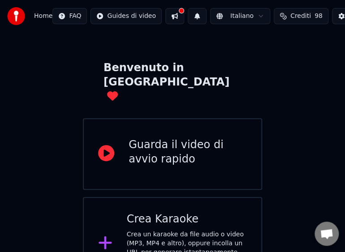
click at [147, 212] on div "Crea Karaoke" at bounding box center [187, 219] width 121 height 14
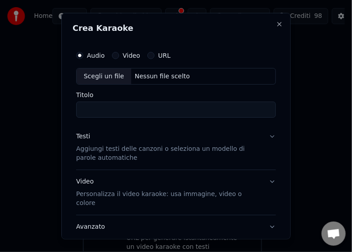
click at [84, 75] on div "Scegli un file" at bounding box center [104, 76] width 55 height 16
type input "**********"
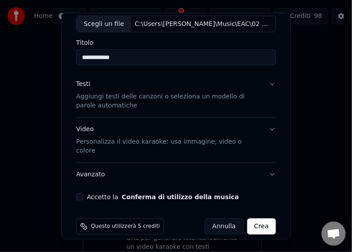
click at [80, 194] on button "Accetto la Conferma di utilizzo della musica" at bounding box center [79, 197] width 7 height 7
click at [259, 219] on button "Crea" at bounding box center [261, 227] width 29 height 16
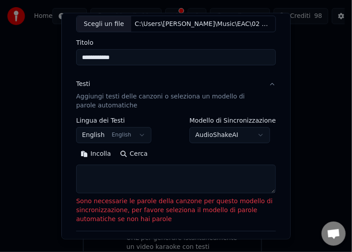
click at [96, 154] on button "Incolla" at bounding box center [95, 154] width 39 height 14
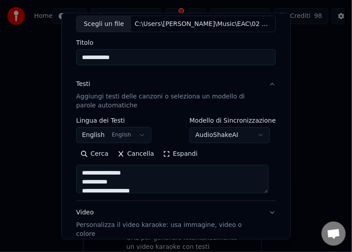
scroll to position [136, 0]
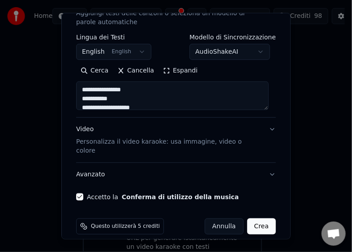
type textarea "**********"
click at [255, 219] on button "Crea" at bounding box center [261, 227] width 29 height 16
select select "**"
type textarea "**********"
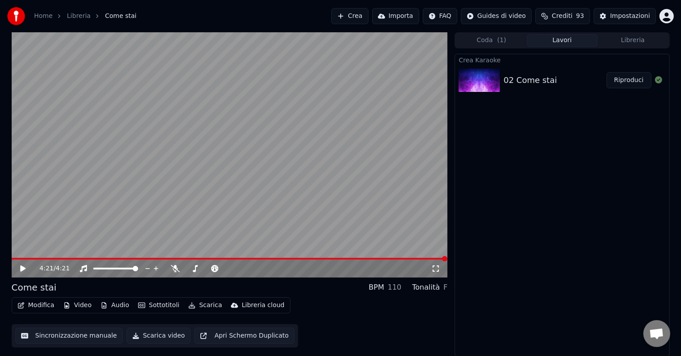
click at [49, 256] on video at bounding box center [230, 154] width 436 height 245
click at [154, 335] on button "Scarica video" at bounding box center [158, 336] width 65 height 16
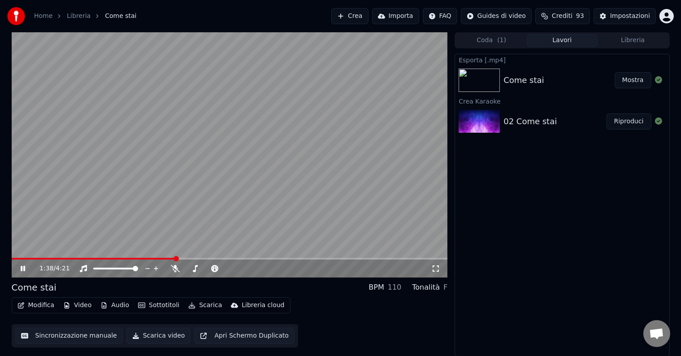
click at [150, 256] on video at bounding box center [230, 154] width 436 height 245
click at [145, 258] on span at bounding box center [94, 259] width 164 height 2
click at [24, 267] on icon at bounding box center [29, 268] width 21 height 7
click at [222, 259] on span at bounding box center [230, 259] width 436 height 2
click at [210, 258] on span at bounding box center [118, 259] width 212 height 2
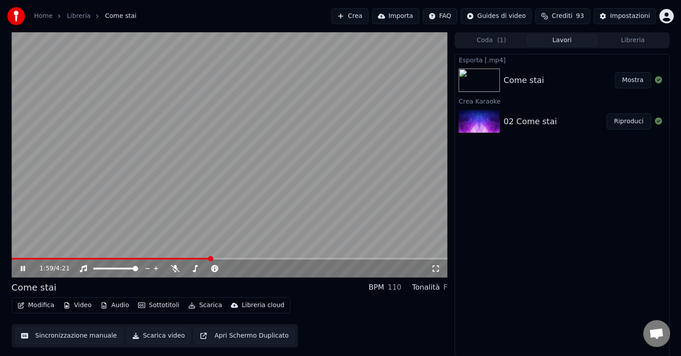
click at [192, 258] on span at bounding box center [111, 259] width 199 height 2
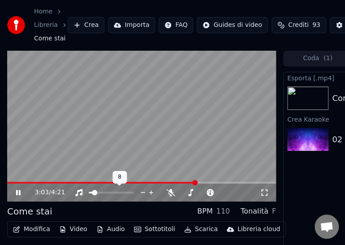
click at [92, 190] on span at bounding box center [94, 192] width 5 height 5
click at [92, 188] on div at bounding box center [119, 192] width 72 height 9
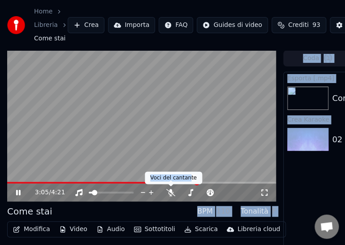
drag, startPoint x: 181, startPoint y: 183, endPoint x: 168, endPoint y: 189, distance: 14.4
click at [129, 183] on body "Home Libreria Come stai Crea Importa FAQ Guides di video Crediti 93 Impostazion…" at bounding box center [172, 122] width 345 height 245
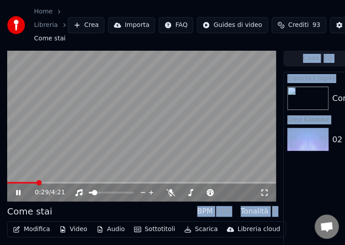
click at [36, 182] on span at bounding box center [22, 183] width 30 height 2
drag, startPoint x: 36, startPoint y: 176, endPoint x: 30, endPoint y: 177, distance: 6.5
click at [30, 177] on video at bounding box center [141, 125] width 269 height 151
click at [15, 182] on span at bounding box center [11, 183] width 8 height 2
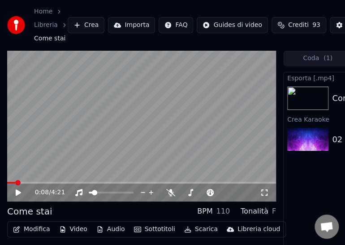
click at [15, 189] on icon at bounding box center [24, 192] width 21 height 7
click at [29, 185] on div "0:09 / 4:21" at bounding box center [141, 192] width 269 height 18
click at [36, 183] on div "0:13 / 4:21" at bounding box center [141, 192] width 269 height 18
click at [34, 182] on span at bounding box center [36, 182] width 5 height 5
click at [19, 191] on icon at bounding box center [18, 192] width 4 height 5
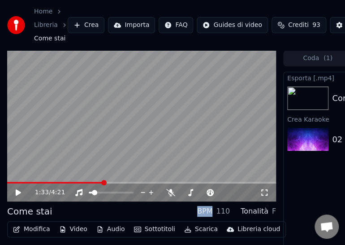
click at [19, 191] on icon at bounding box center [18, 192] width 5 height 6
click at [242, 181] on div "3:27 / 4:21" at bounding box center [141, 125] width 269 height 151
click at [242, 182] on span at bounding box center [141, 183] width 269 height 2
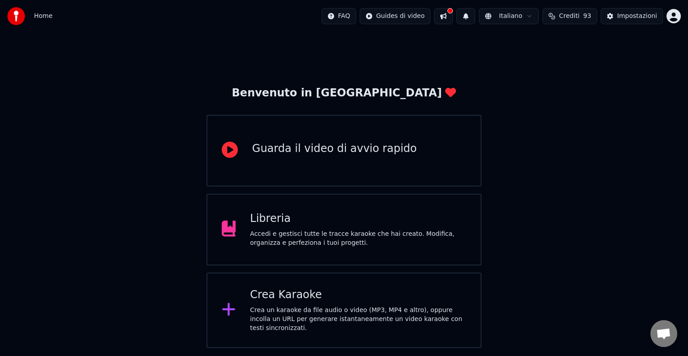
click at [330, 235] on div "Accedi e gestisci tutte le tracce karaoke che hai creato. Modifica, organizza e…" at bounding box center [358, 238] width 216 height 18
click at [350, 220] on div "Libreria" at bounding box center [358, 219] width 216 height 14
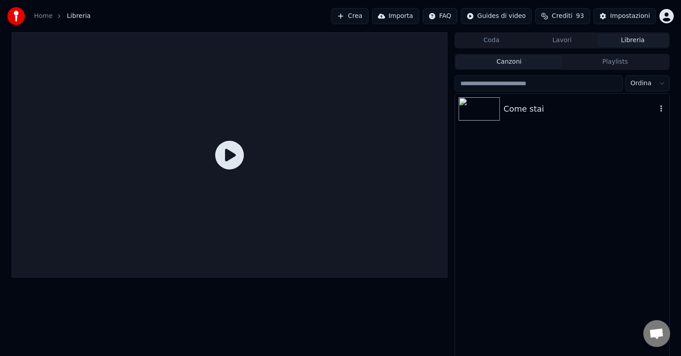
click at [659, 108] on icon "button" at bounding box center [661, 108] width 9 height 7
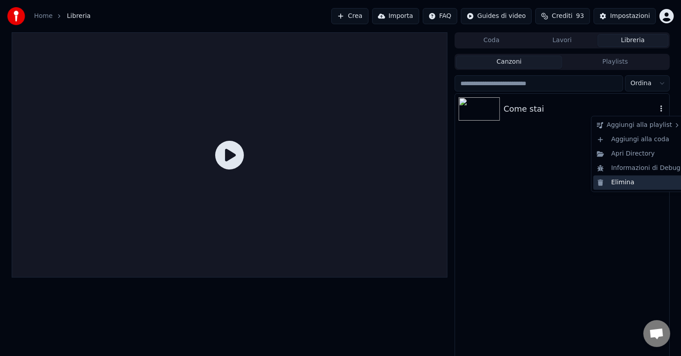
click at [635, 179] on div "Elimina" at bounding box center [638, 182] width 91 height 14
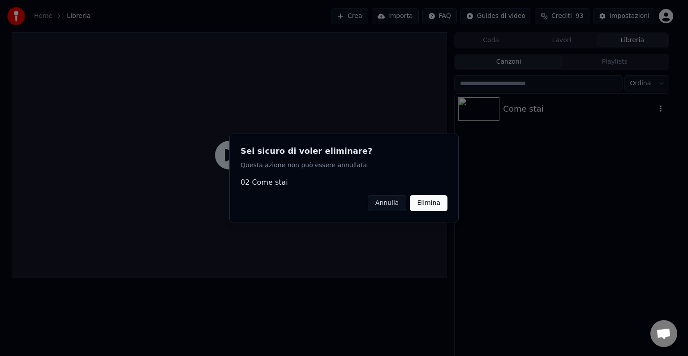
click at [437, 202] on button "Elimina" at bounding box center [429, 203] width 38 height 16
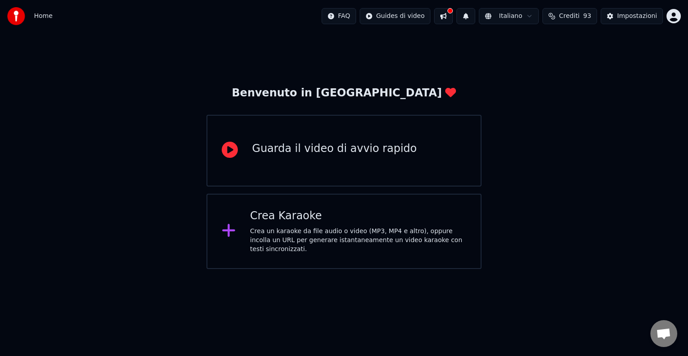
click at [302, 233] on div "Crea un karaoke da file audio o video (MP3, MP4 e altro), oppure incolla un URL…" at bounding box center [358, 240] width 216 height 27
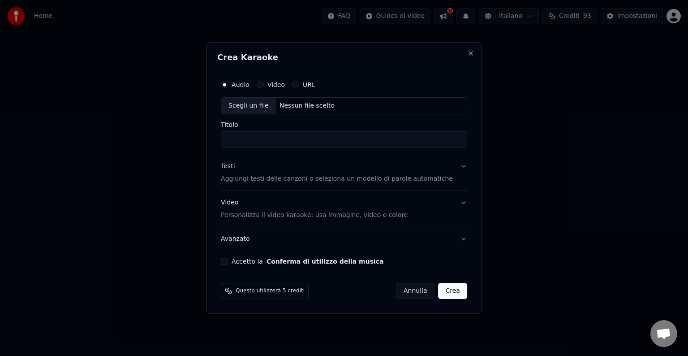
click at [256, 107] on div "Scegli un file" at bounding box center [248, 106] width 55 height 16
type input "**********"
click at [228, 261] on button "Accetto la Conferma di utilizzo della musica" at bounding box center [224, 261] width 7 height 7
click at [450, 289] on button "Crea" at bounding box center [453, 291] width 29 height 16
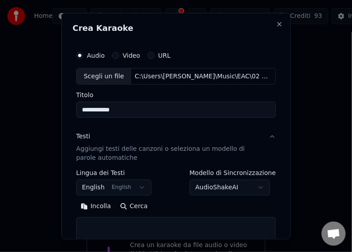
click at [93, 207] on button "Incolla" at bounding box center [95, 206] width 39 height 14
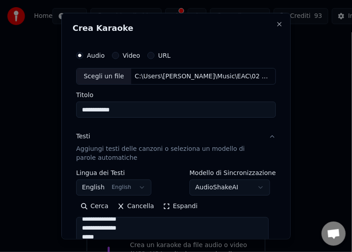
scroll to position [274, 0]
type textarea "**********"
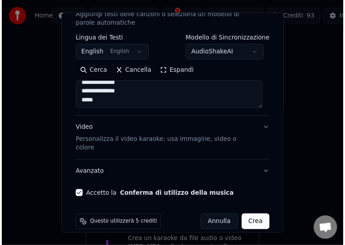
scroll to position [136, 0]
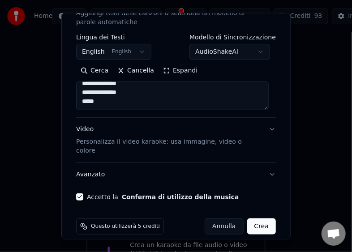
click at [252, 219] on button "Crea" at bounding box center [261, 227] width 29 height 16
select select "**"
type textarea "**********"
